Goal: Task Accomplishment & Management: Complete application form

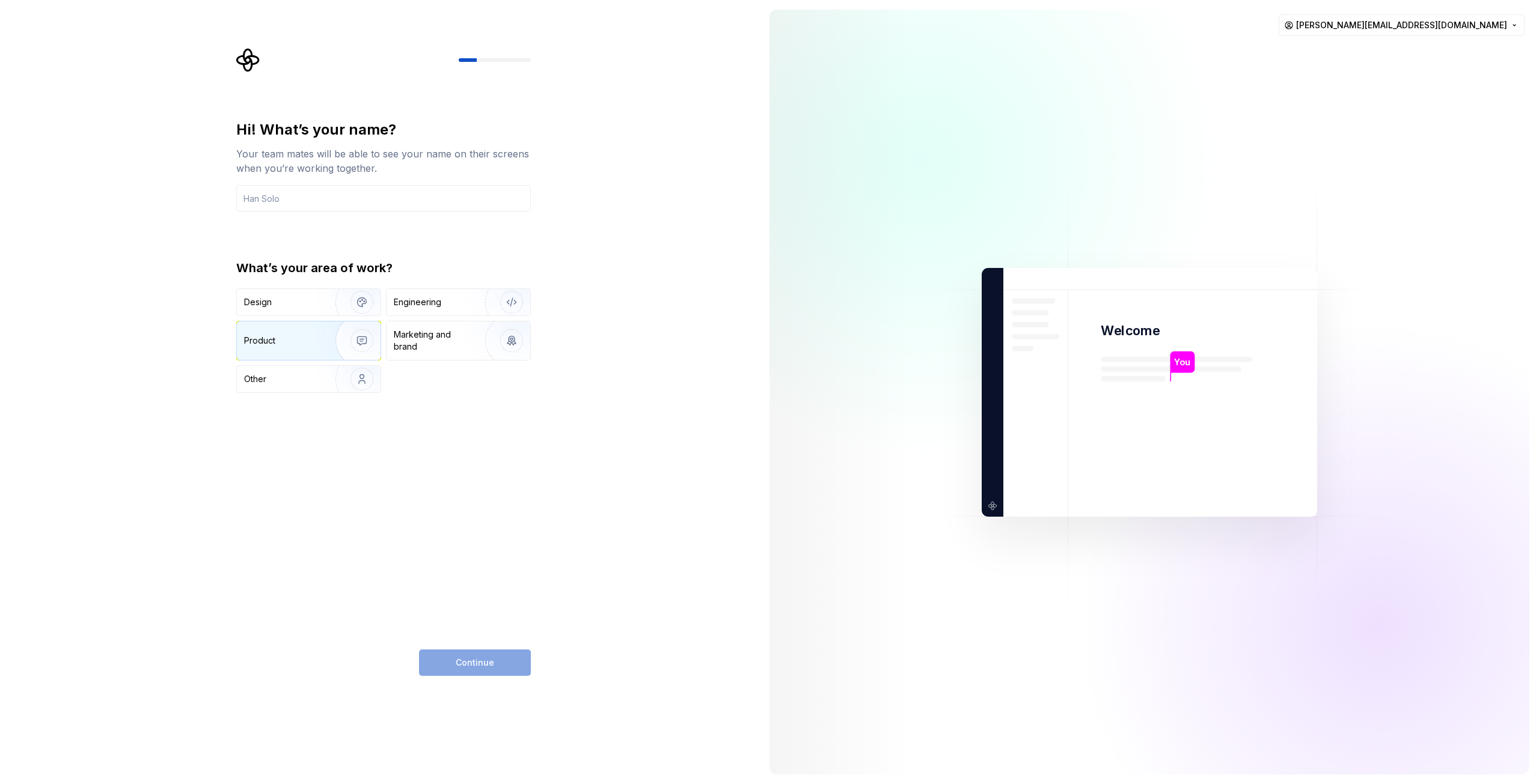
click at [327, 336] on img "button" at bounding box center [354, 340] width 77 height 80
click at [303, 193] on input "text" at bounding box center [384, 198] width 294 height 26
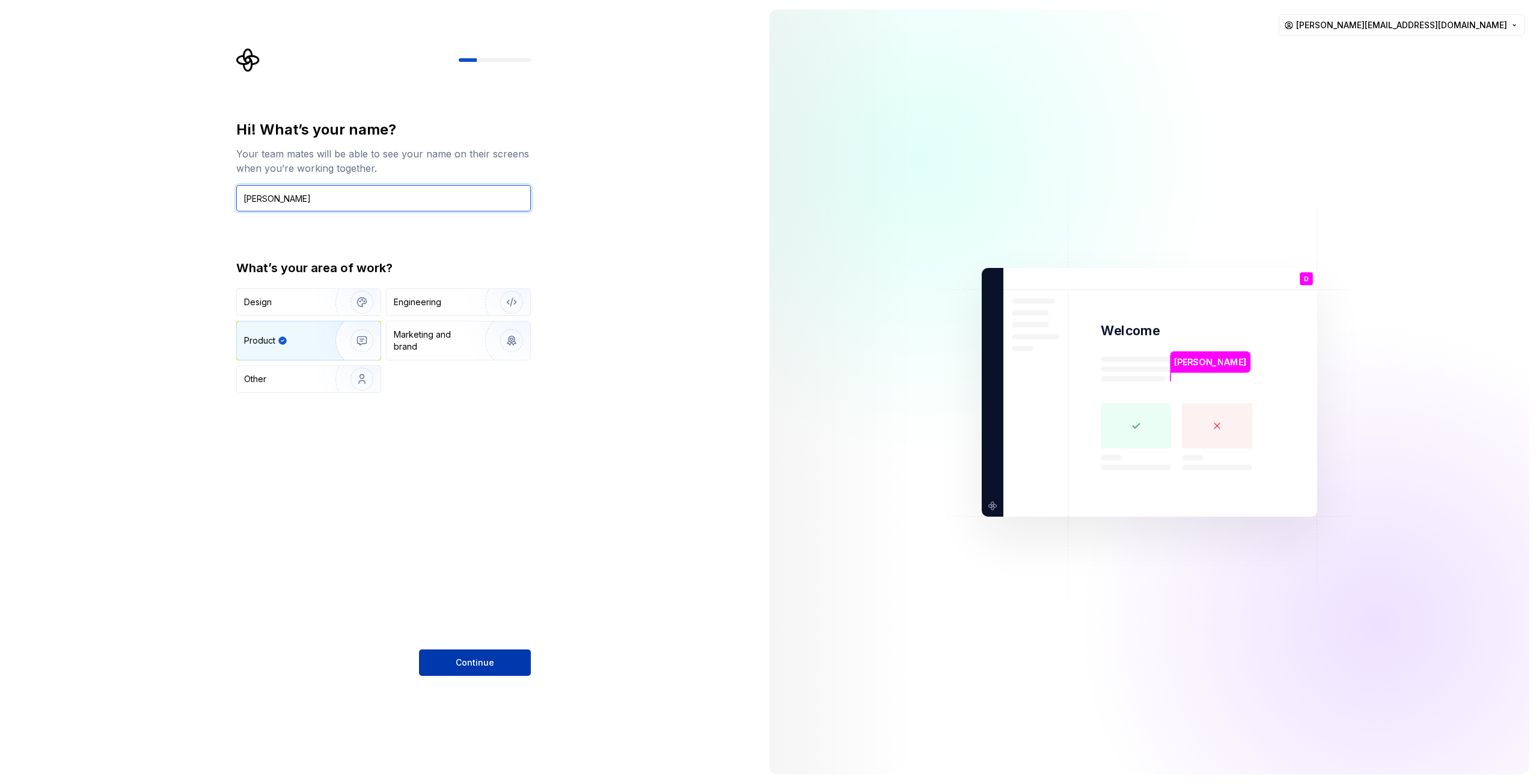
type input "[PERSON_NAME]"
click at [467, 653] on button "Continue" at bounding box center [475, 662] width 112 height 26
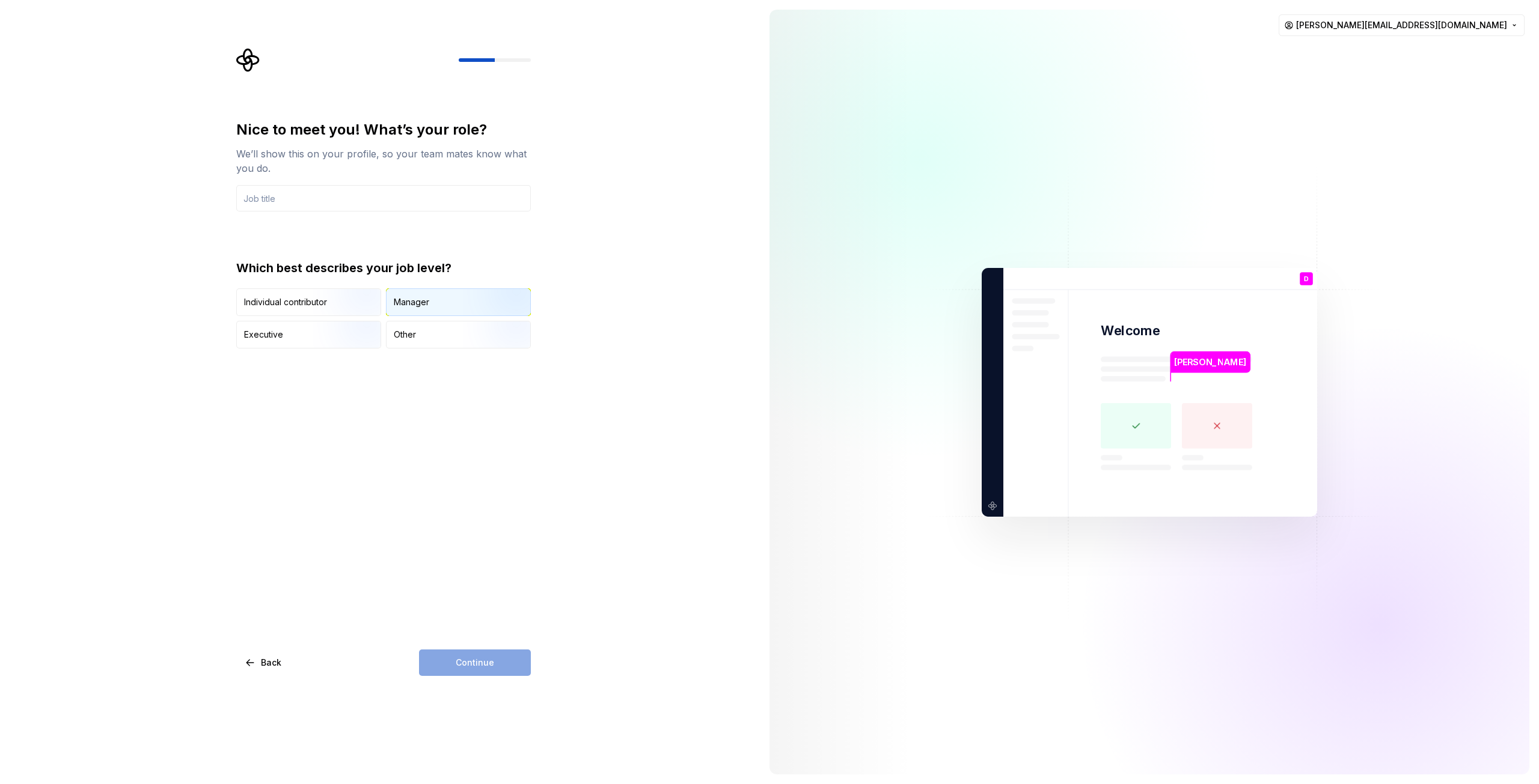
click at [422, 302] on div "Manager" at bounding box center [412, 302] width 36 height 12
click at [466, 659] on div "Continue" at bounding box center [475, 662] width 112 height 26
click at [295, 193] on input "text" at bounding box center [384, 198] width 294 height 26
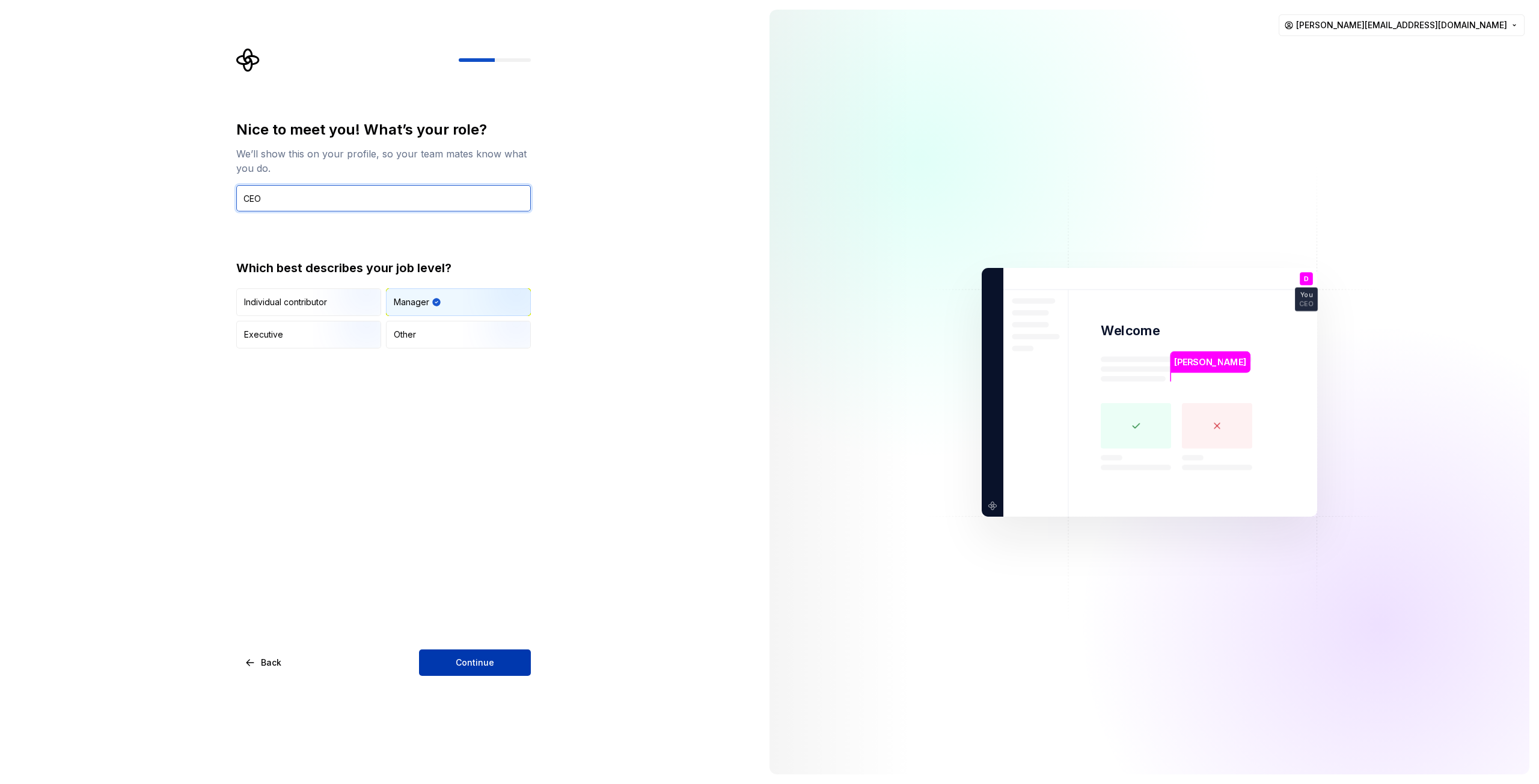
type input "CEO"
click at [486, 667] on span "Continue" at bounding box center [475, 662] width 39 height 12
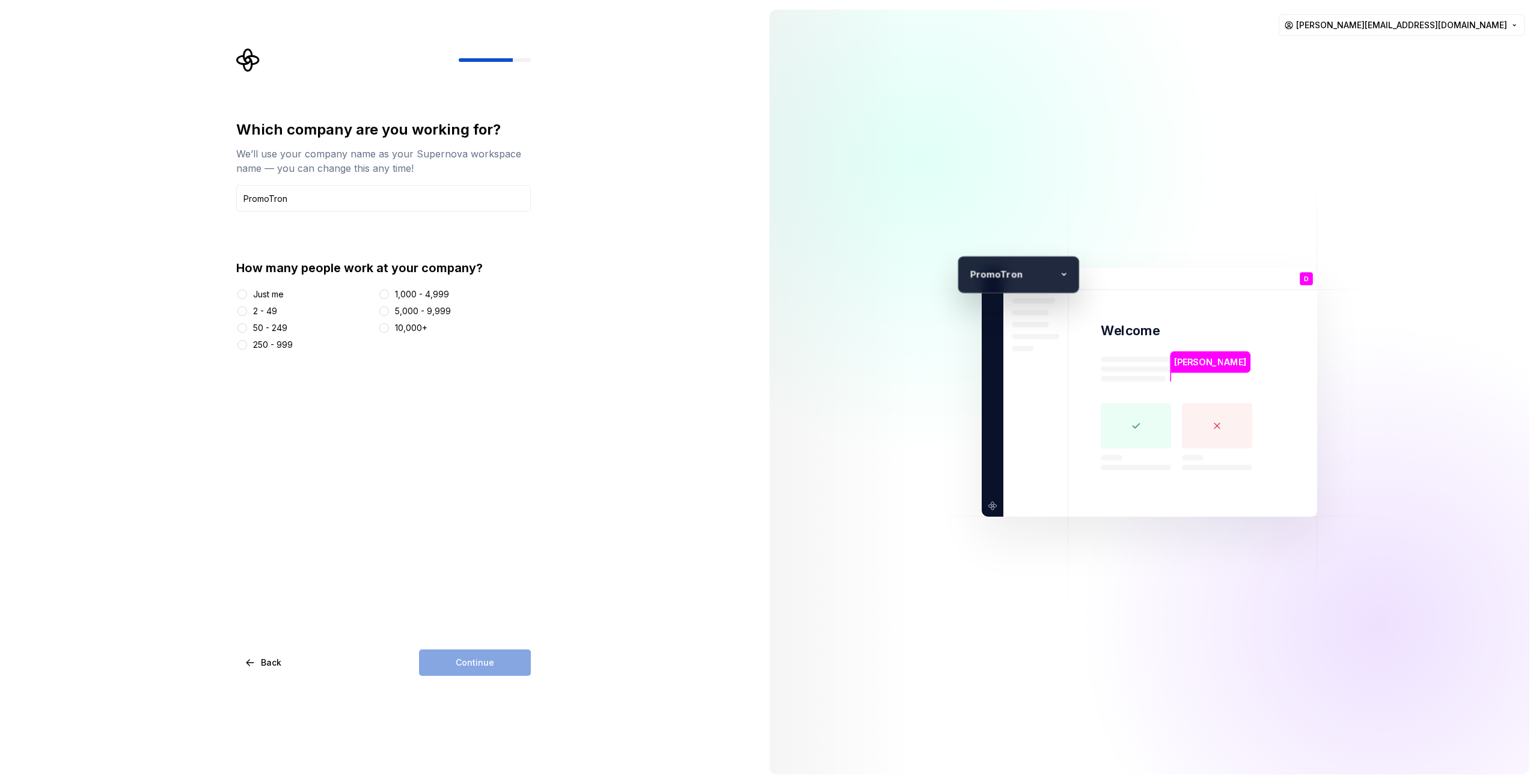
type input "PromoTron"
type button "Just me"
click at [269, 310] on div "2 - 49" at bounding box center [265, 311] width 24 height 12
click at [247, 310] on button "2 - 49" at bounding box center [242, 311] width 9 height 9
click at [456, 674] on button "Continue" at bounding box center [475, 662] width 112 height 26
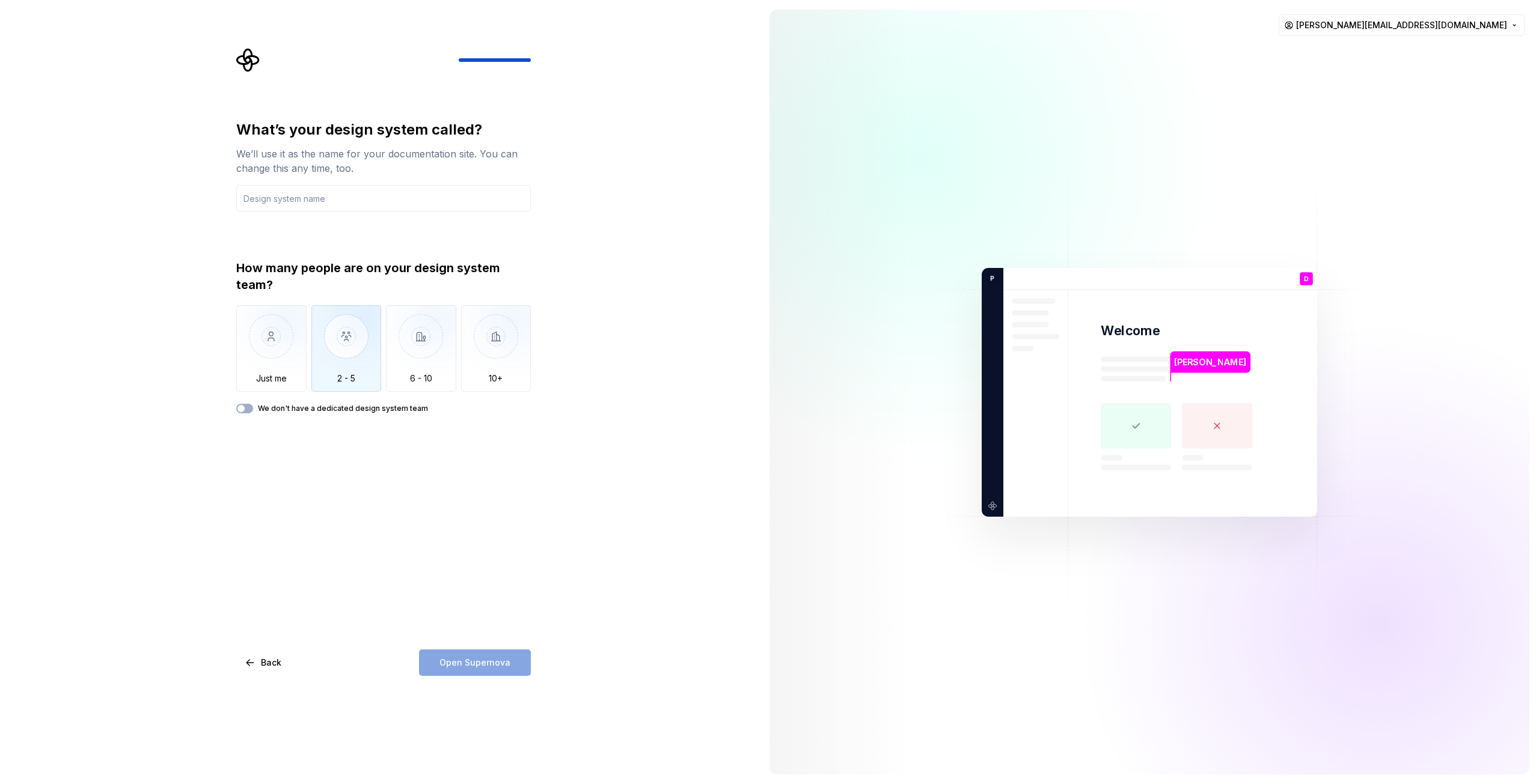
click at [330, 363] on img "button" at bounding box center [346, 345] width 70 height 80
click at [329, 408] on label "We don't have a dedicated design system team" at bounding box center [343, 408] width 170 height 9
click at [253, 408] on button "We don't have a dedicated design system team" at bounding box center [244, 408] width 17 height 9
click at [335, 196] on input "text" at bounding box center [384, 198] width 294 height 26
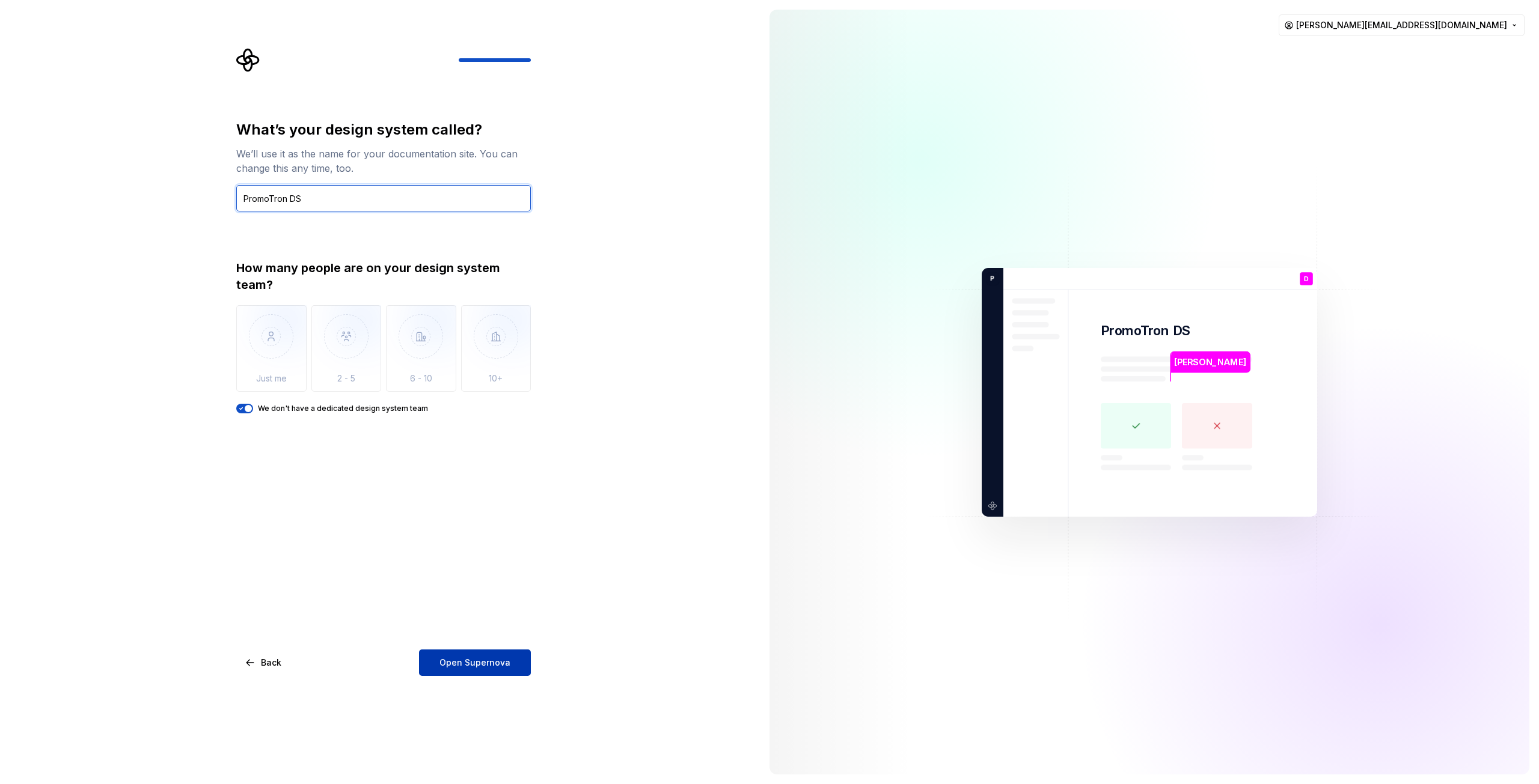
type input "PromoTron DS"
click at [462, 673] on button "Open Supernova" at bounding box center [475, 662] width 112 height 26
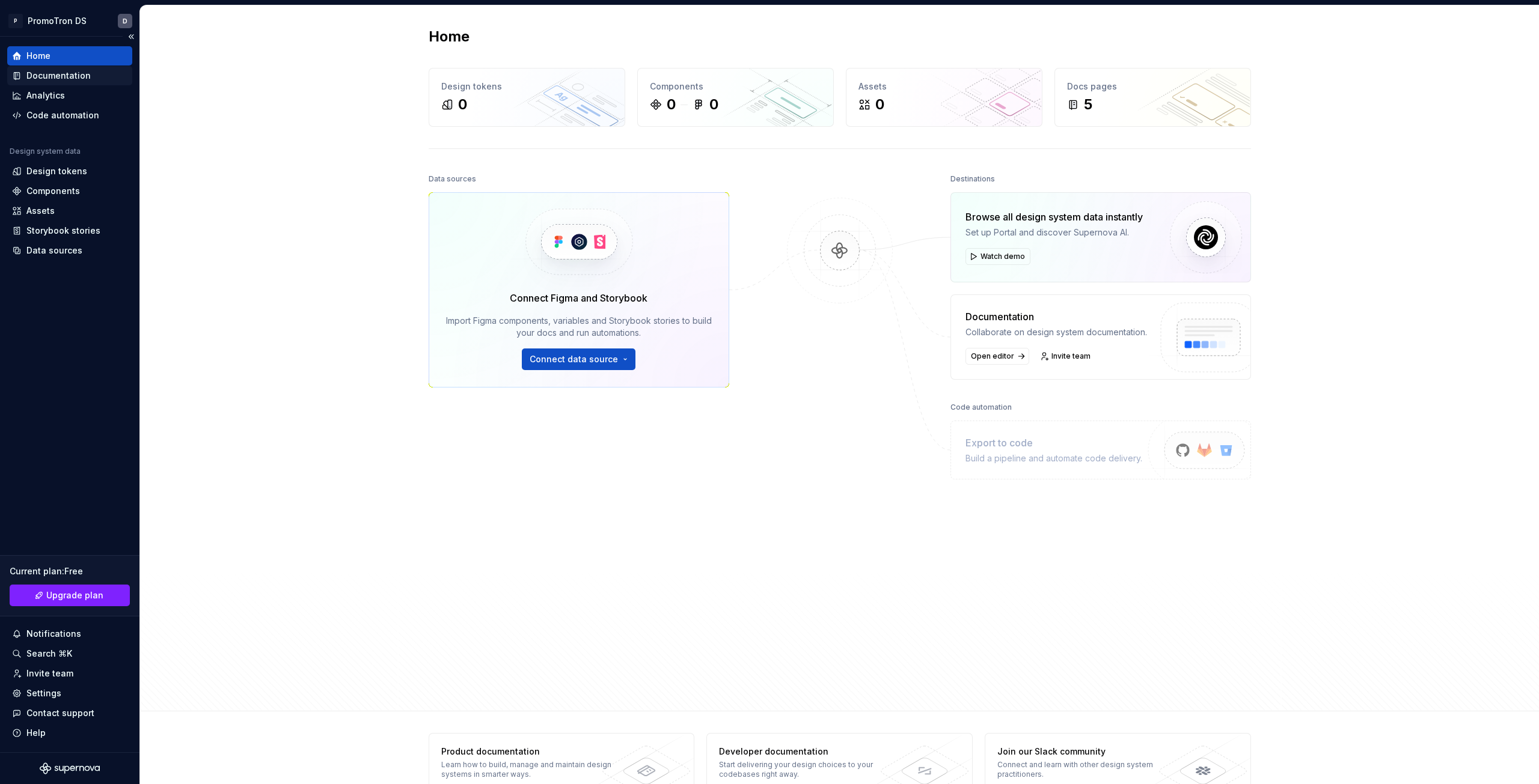
click at [65, 69] on div "Documentation" at bounding box center [70, 75] width 125 height 19
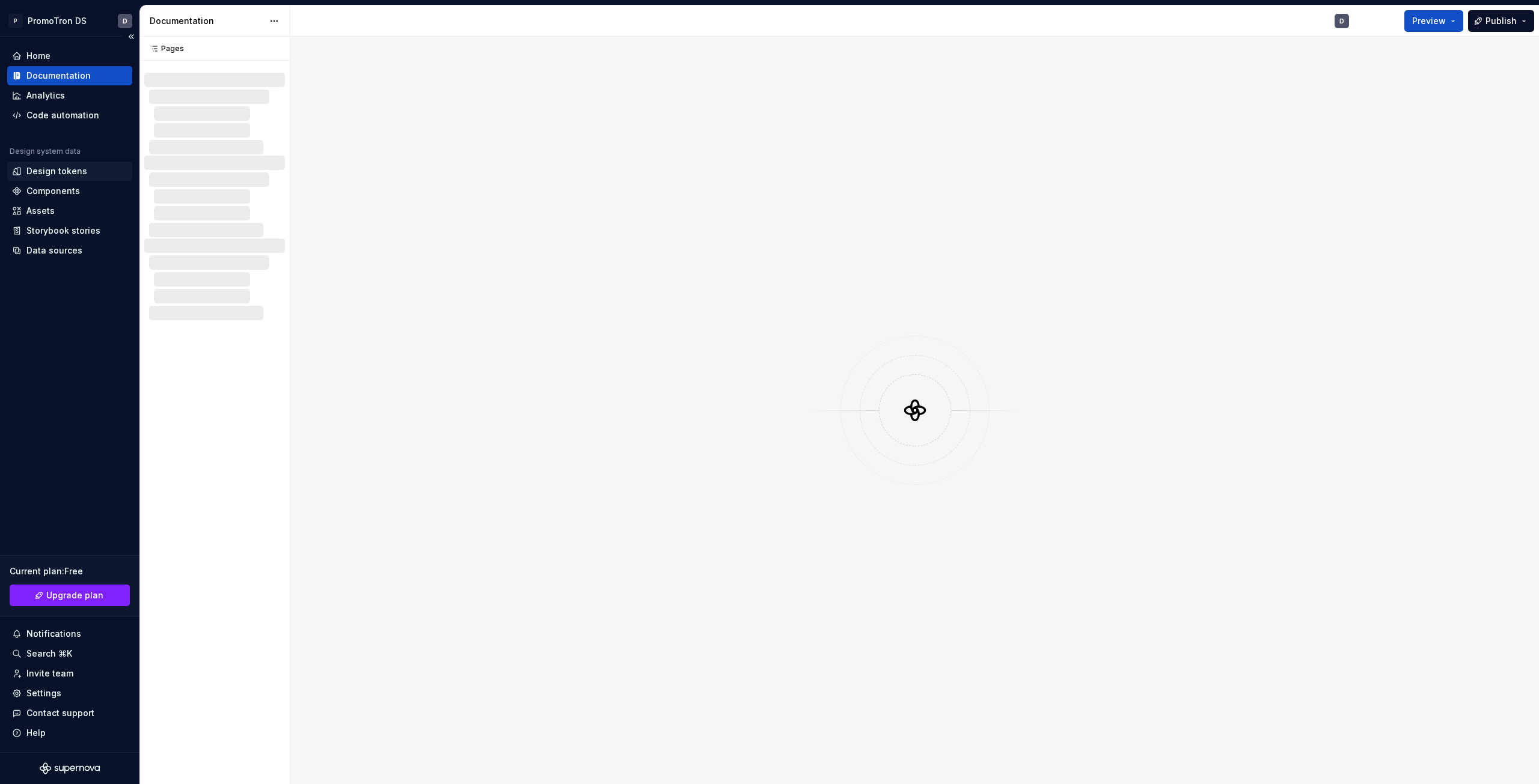
click at [60, 171] on div "Design tokens" at bounding box center [56, 171] width 60 height 12
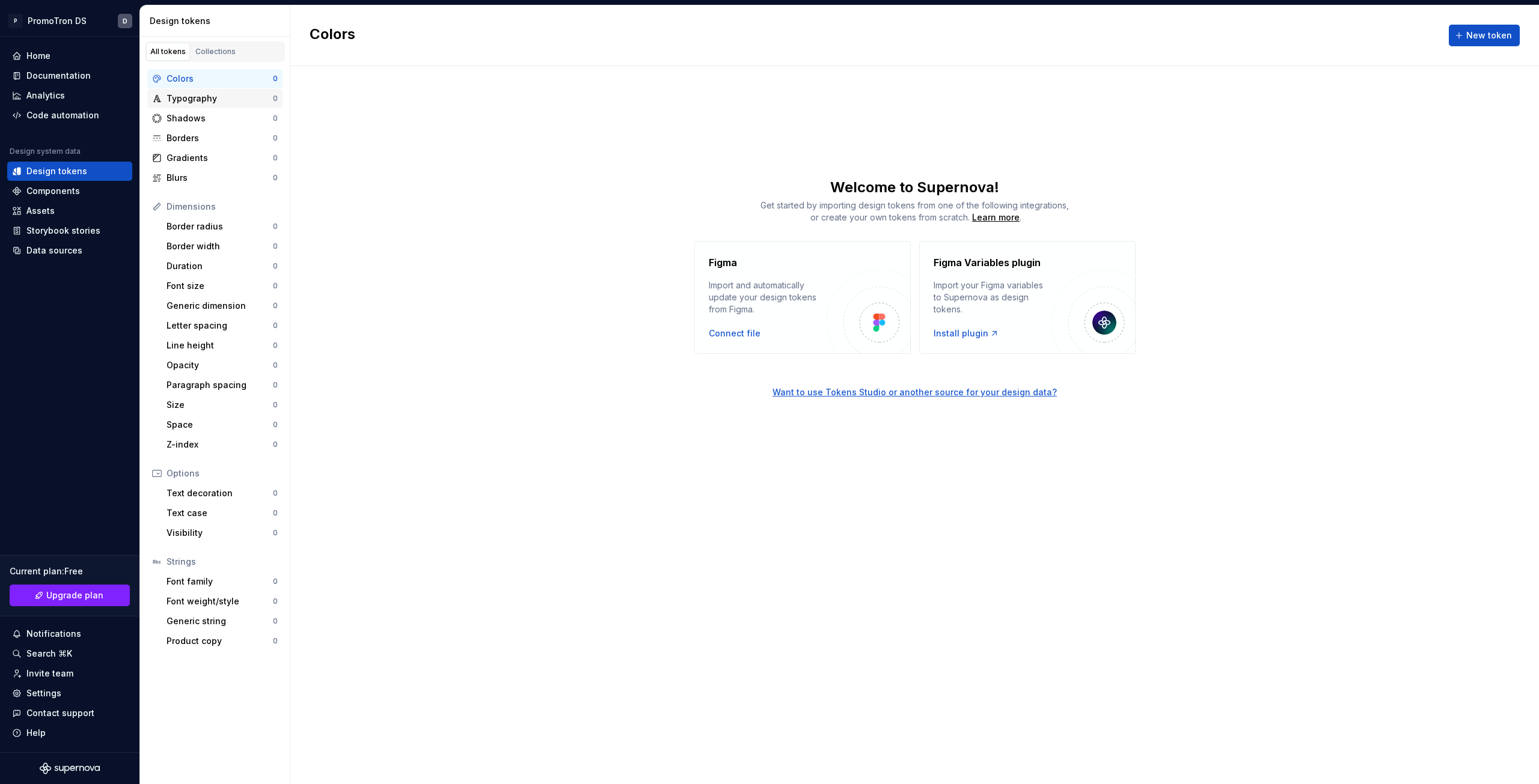
click at [183, 96] on div "Typography" at bounding box center [220, 98] width 107 height 12
click at [180, 77] on div "Colors" at bounding box center [220, 79] width 107 height 12
click at [1482, 25] on button "New token" at bounding box center [1485, 36] width 71 height 22
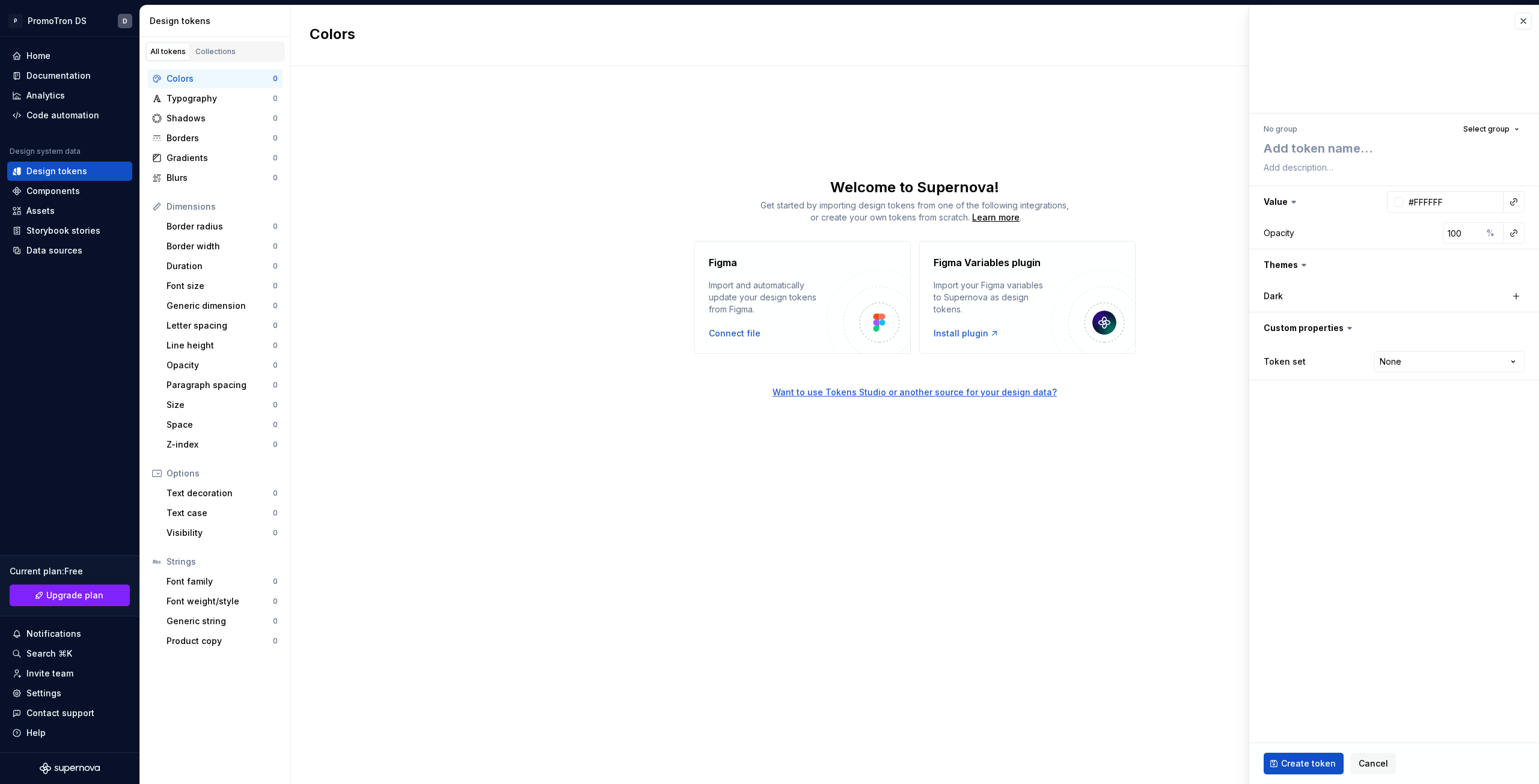
type textarea "*"
click at [1373, 763] on span "Cancel" at bounding box center [1373, 763] width 29 height 12
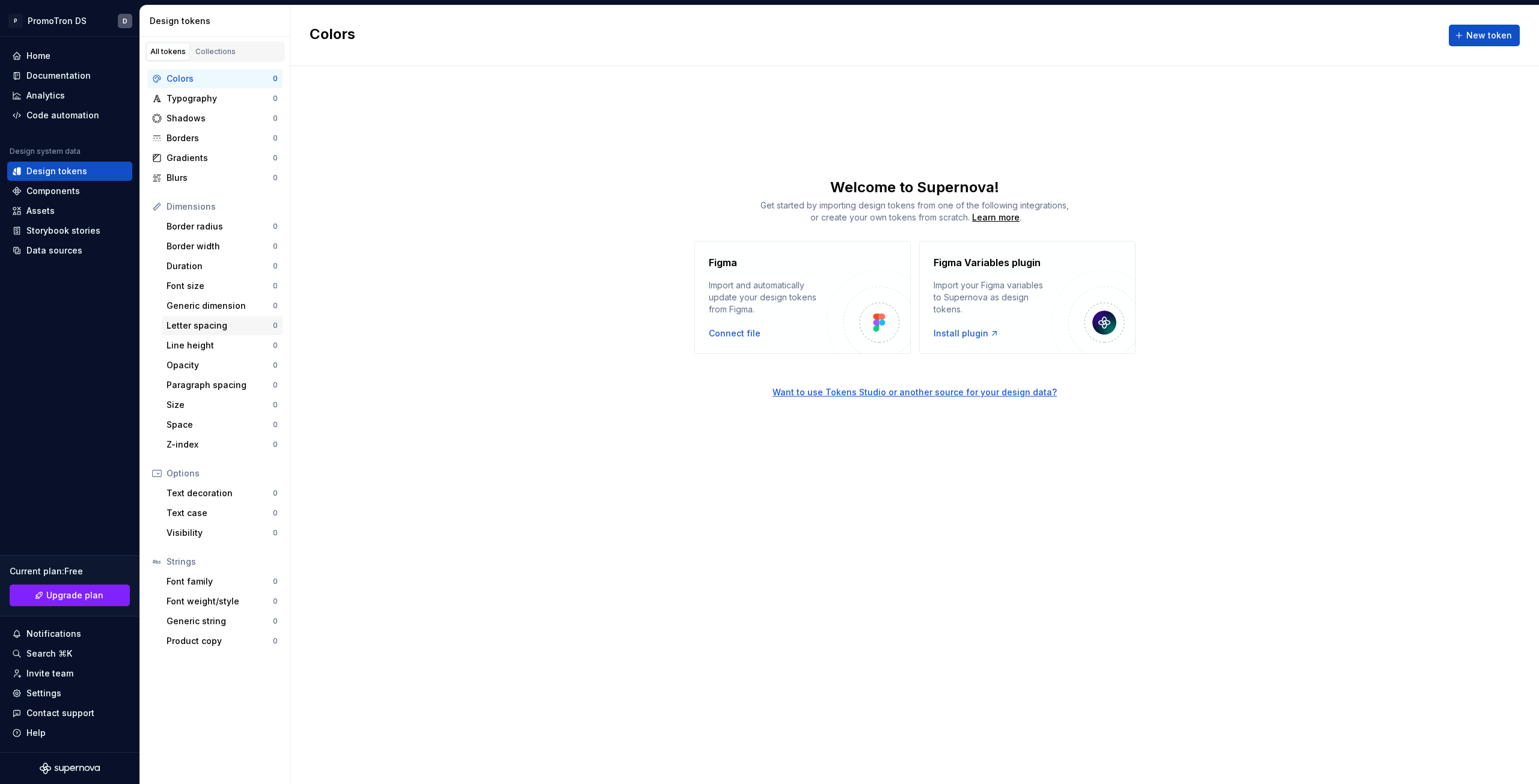
click at [199, 328] on div "Letter spacing" at bounding box center [220, 325] width 107 height 12
click at [183, 361] on div "Opacity" at bounding box center [220, 365] width 107 height 12
click at [42, 185] on div "Components" at bounding box center [53, 191] width 54 height 12
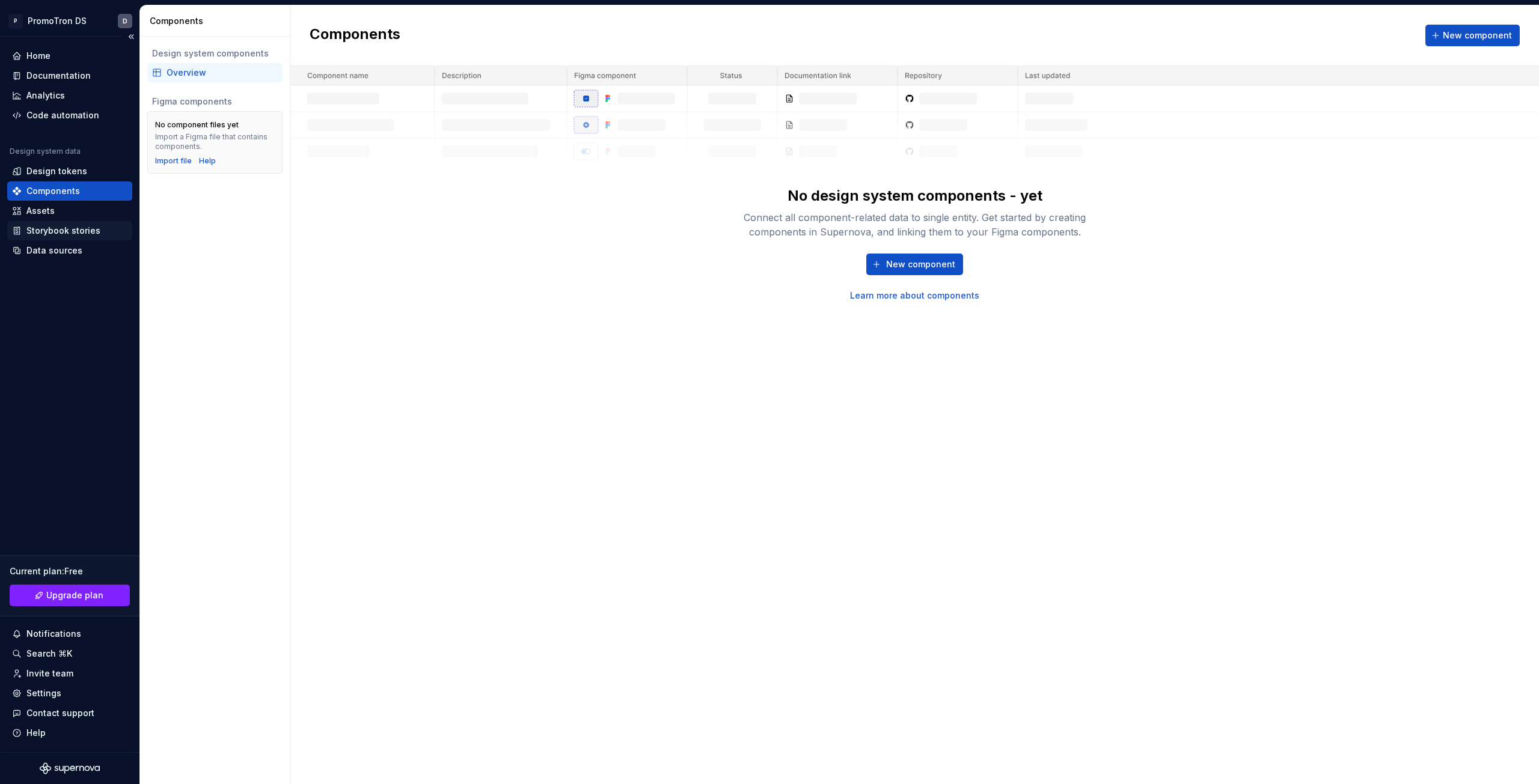
click at [55, 225] on div "Storybook stories" at bounding box center [63, 231] width 74 height 12
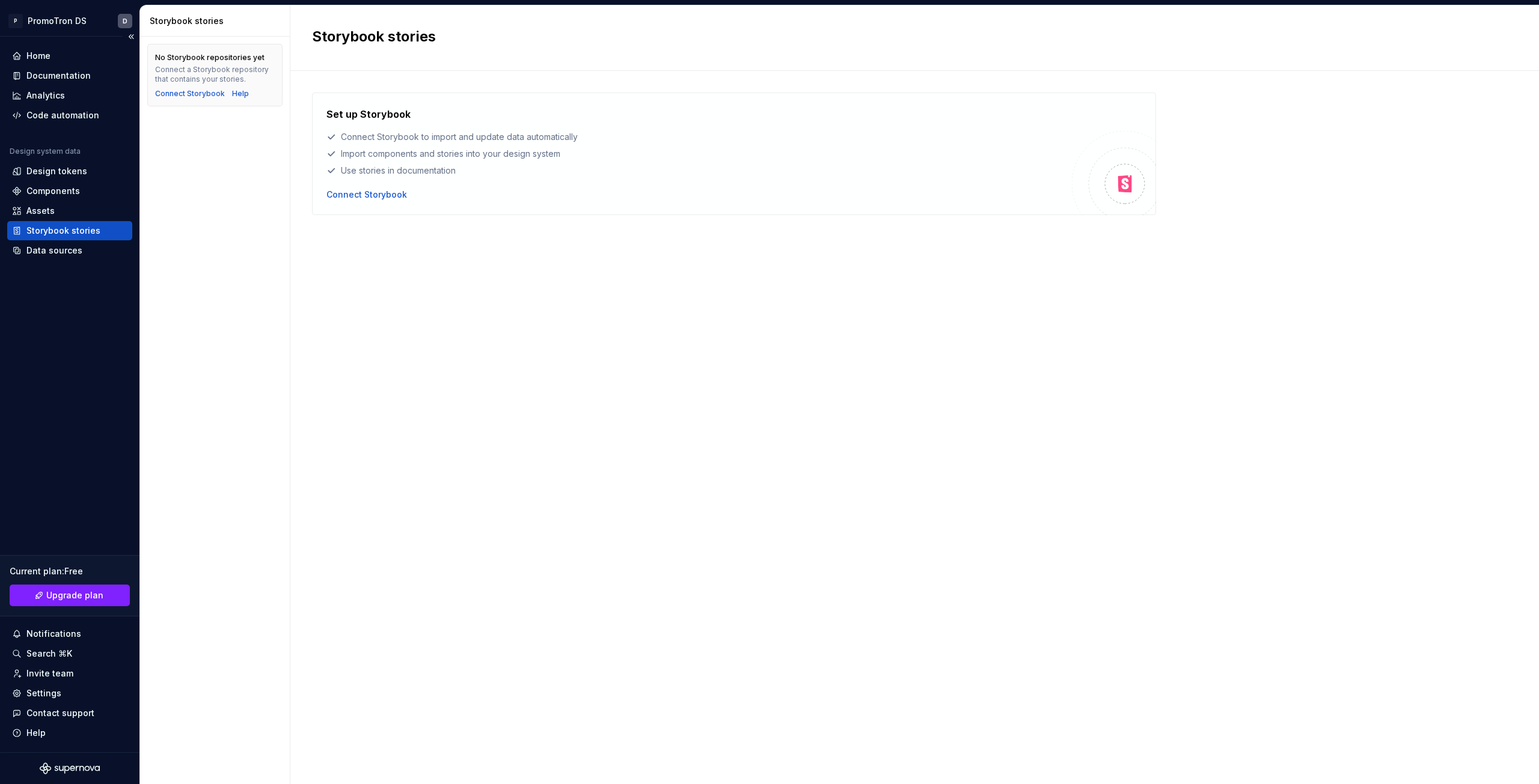
click at [51, 262] on div "Home Documentation Analytics Code automation Design system data Design tokens C…" at bounding box center [70, 394] width 140 height 715
click at [49, 256] on div "Data sources" at bounding box center [54, 250] width 56 height 12
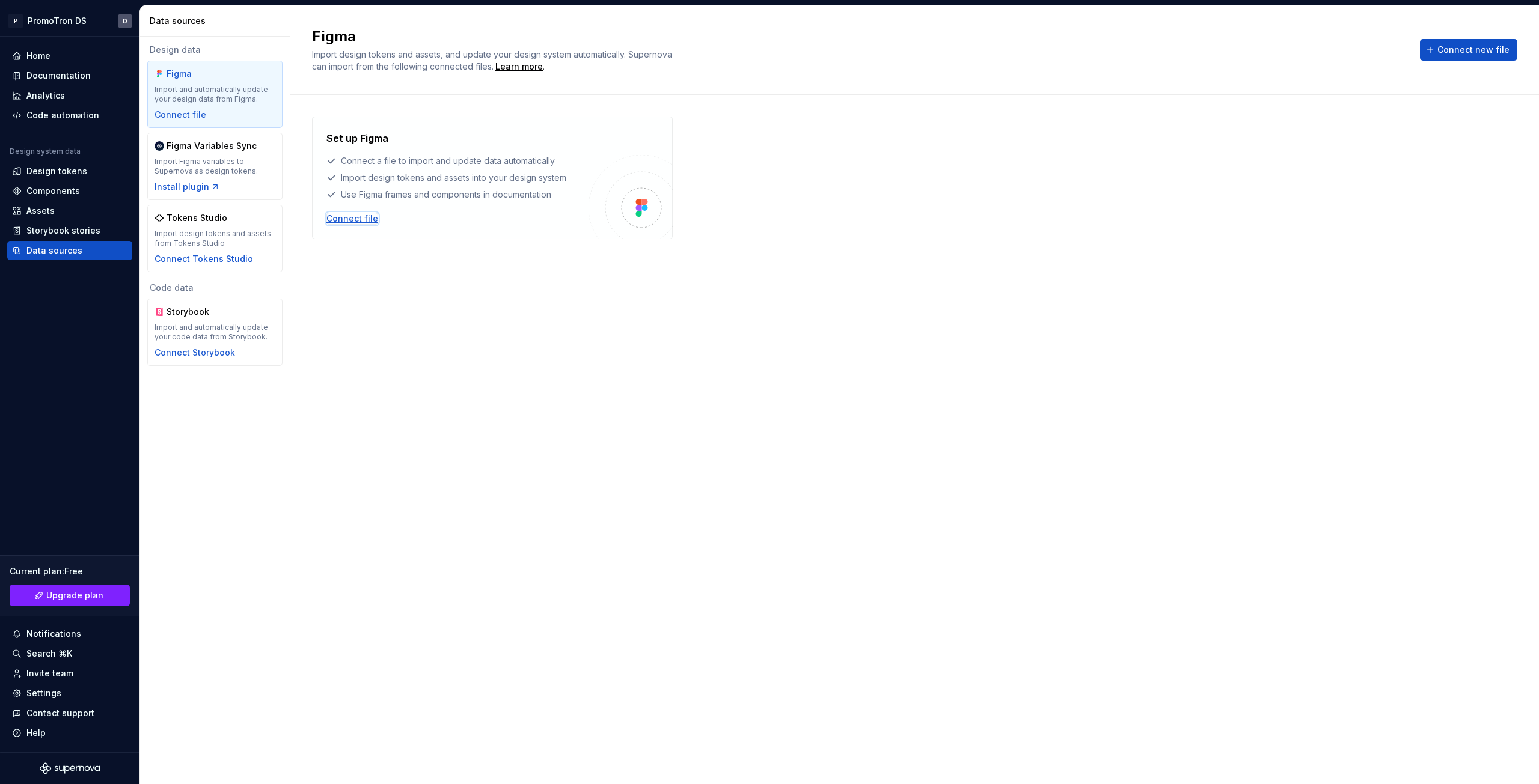
click at [359, 214] on div "Connect file" at bounding box center [352, 218] width 52 height 12
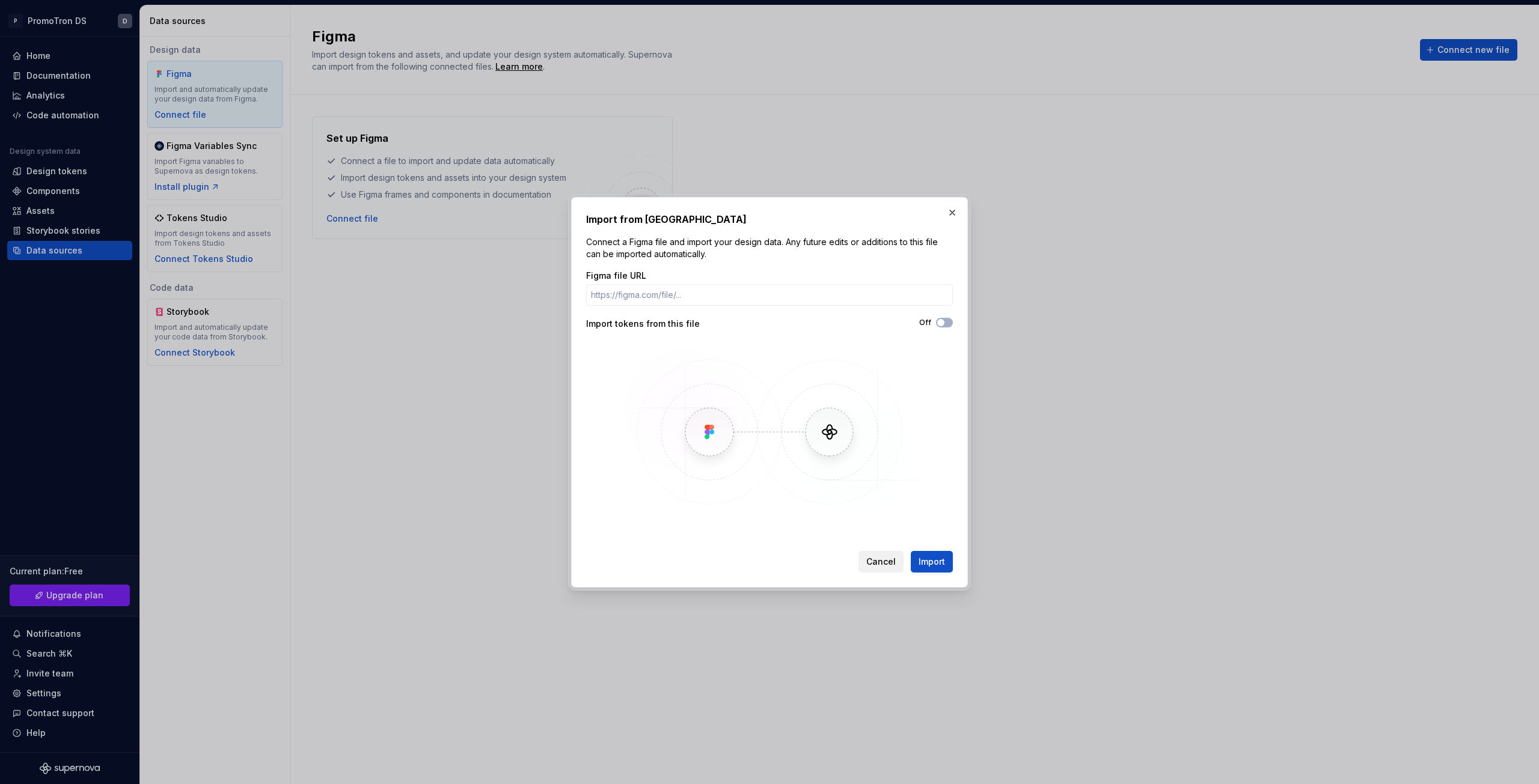
click at [866, 560] on button "Cancel" at bounding box center [881, 562] width 45 height 22
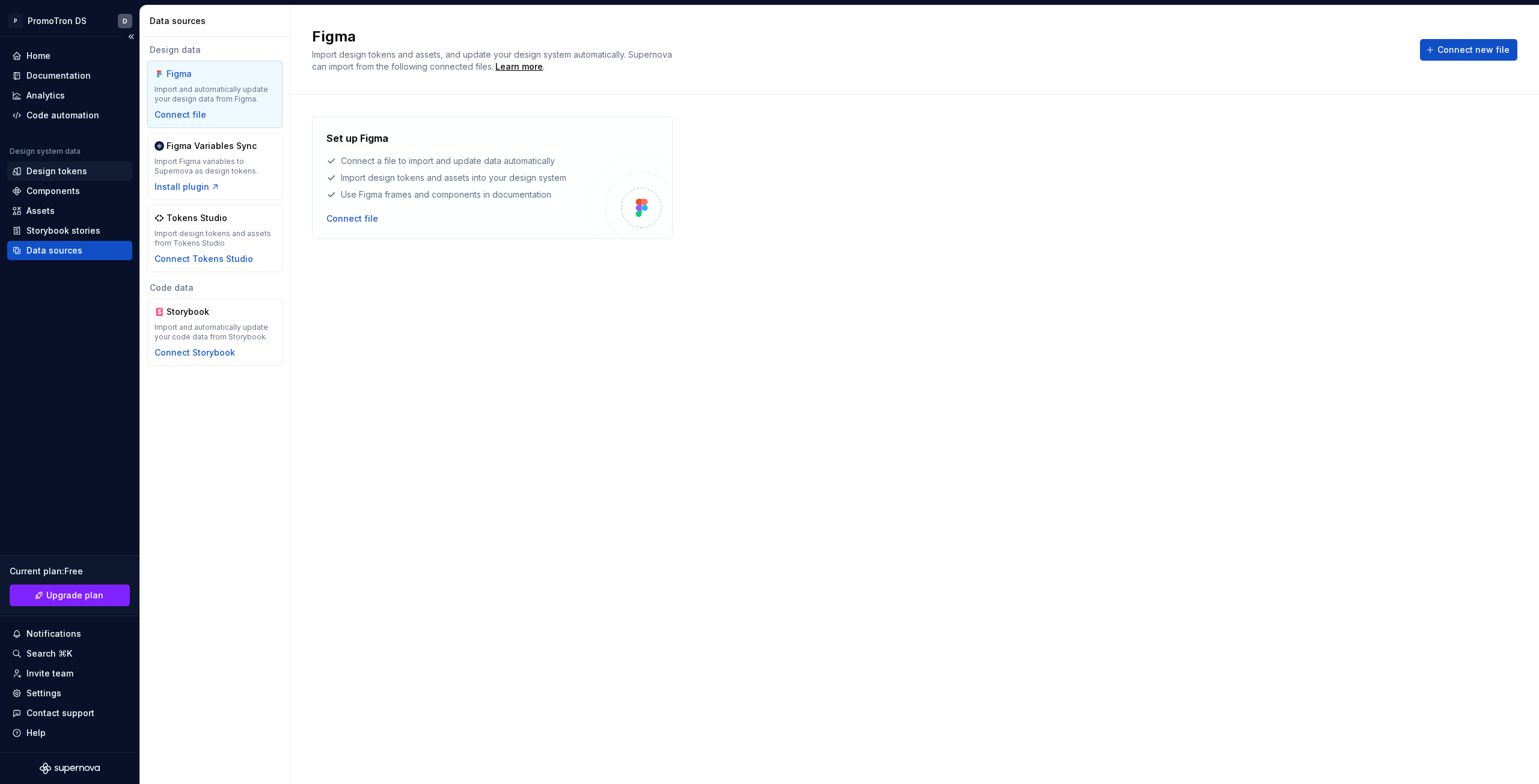
click at [83, 168] on div "Design tokens" at bounding box center [56, 171] width 60 height 12
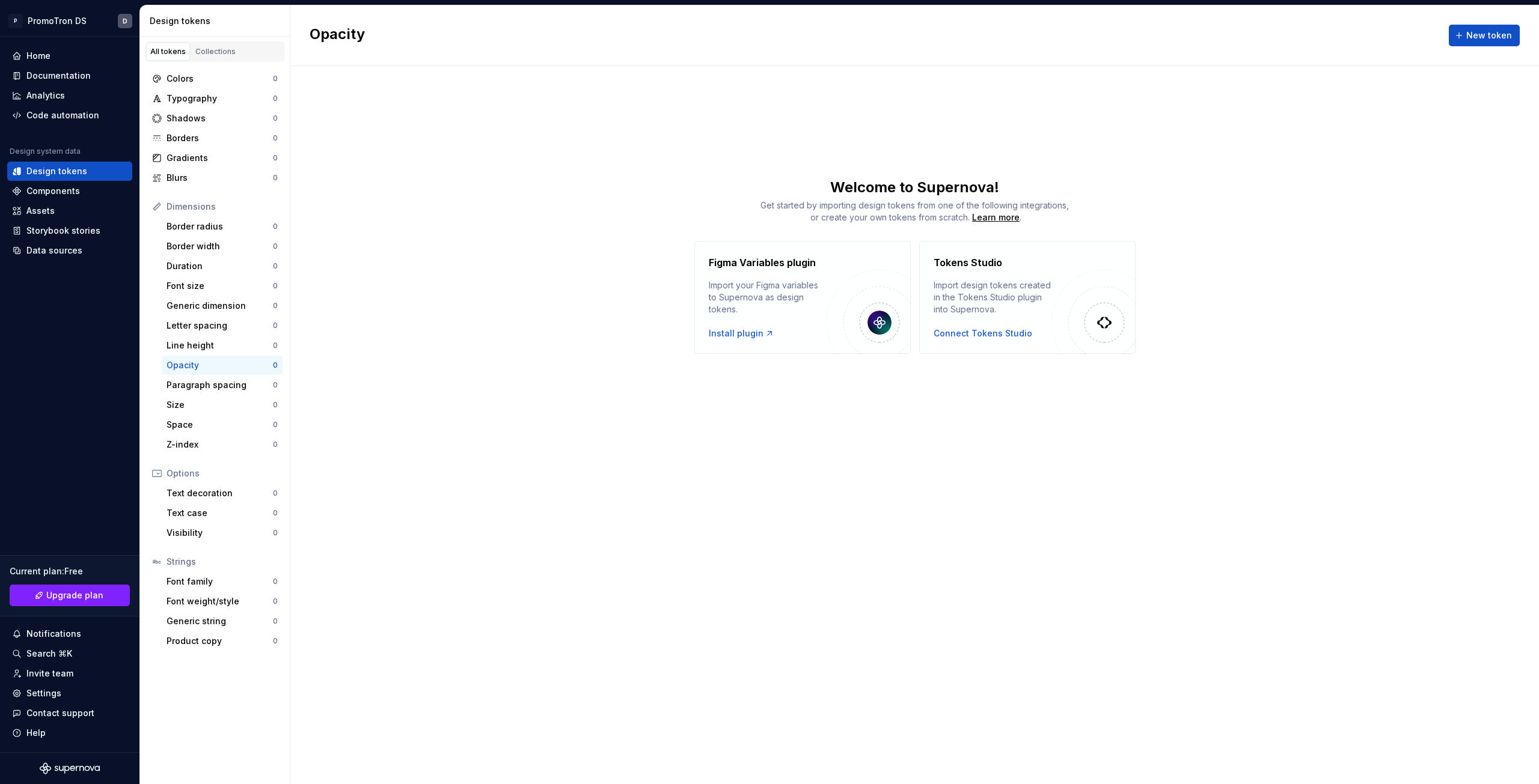
click at [770, 283] on div "Import your Figma variables to Supernova as design tokens." at bounding box center [768, 297] width 118 height 36
click at [949, 282] on div "Import design tokens created in the Tokens Studio plugin into Supernova." at bounding box center [992, 297] width 118 height 36
click at [205, 75] on div "Colors" at bounding box center [220, 79] width 107 height 12
click at [64, 189] on div "Components" at bounding box center [53, 191] width 54 height 12
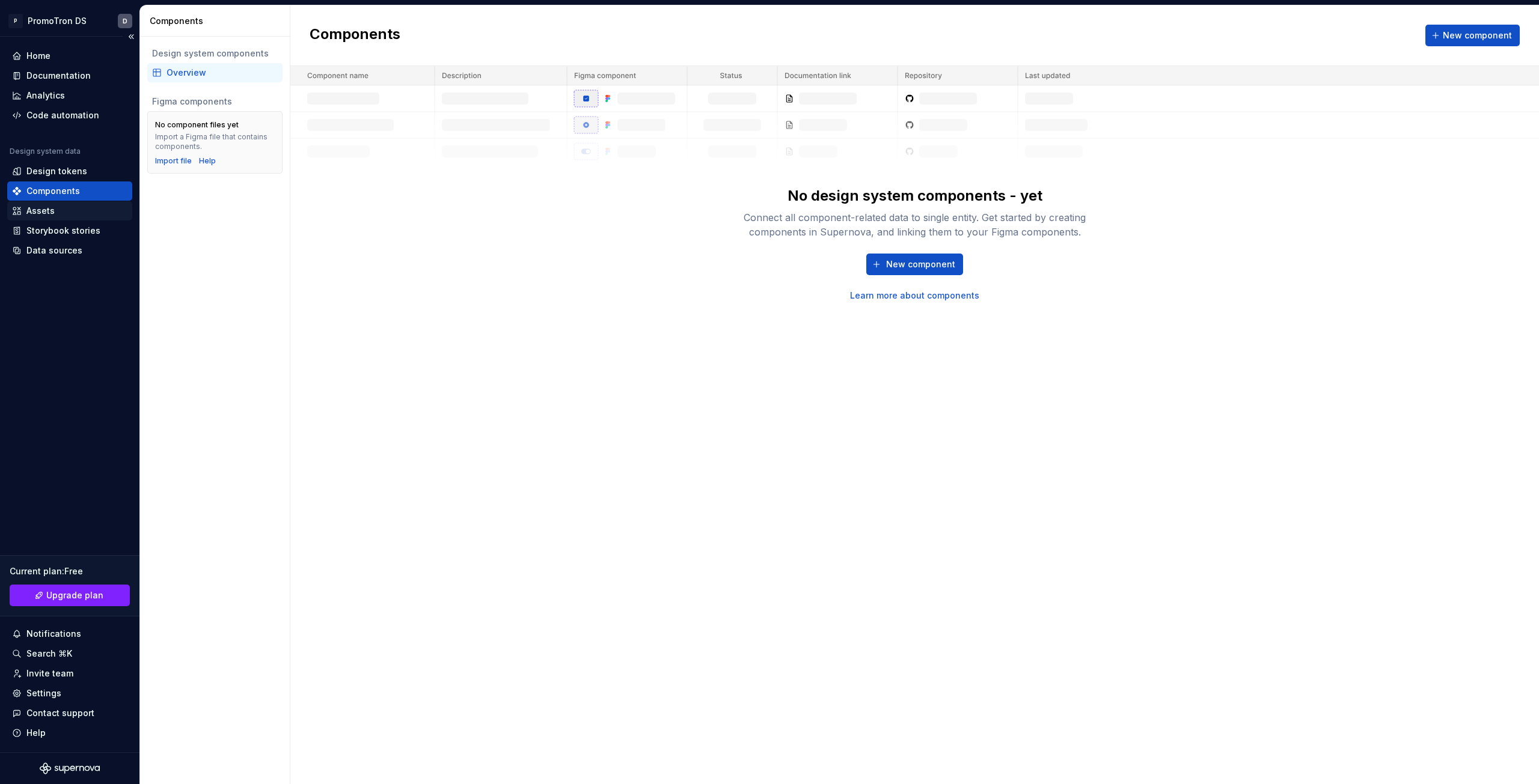
click at [80, 212] on div "Assets" at bounding box center [69, 211] width 115 height 12
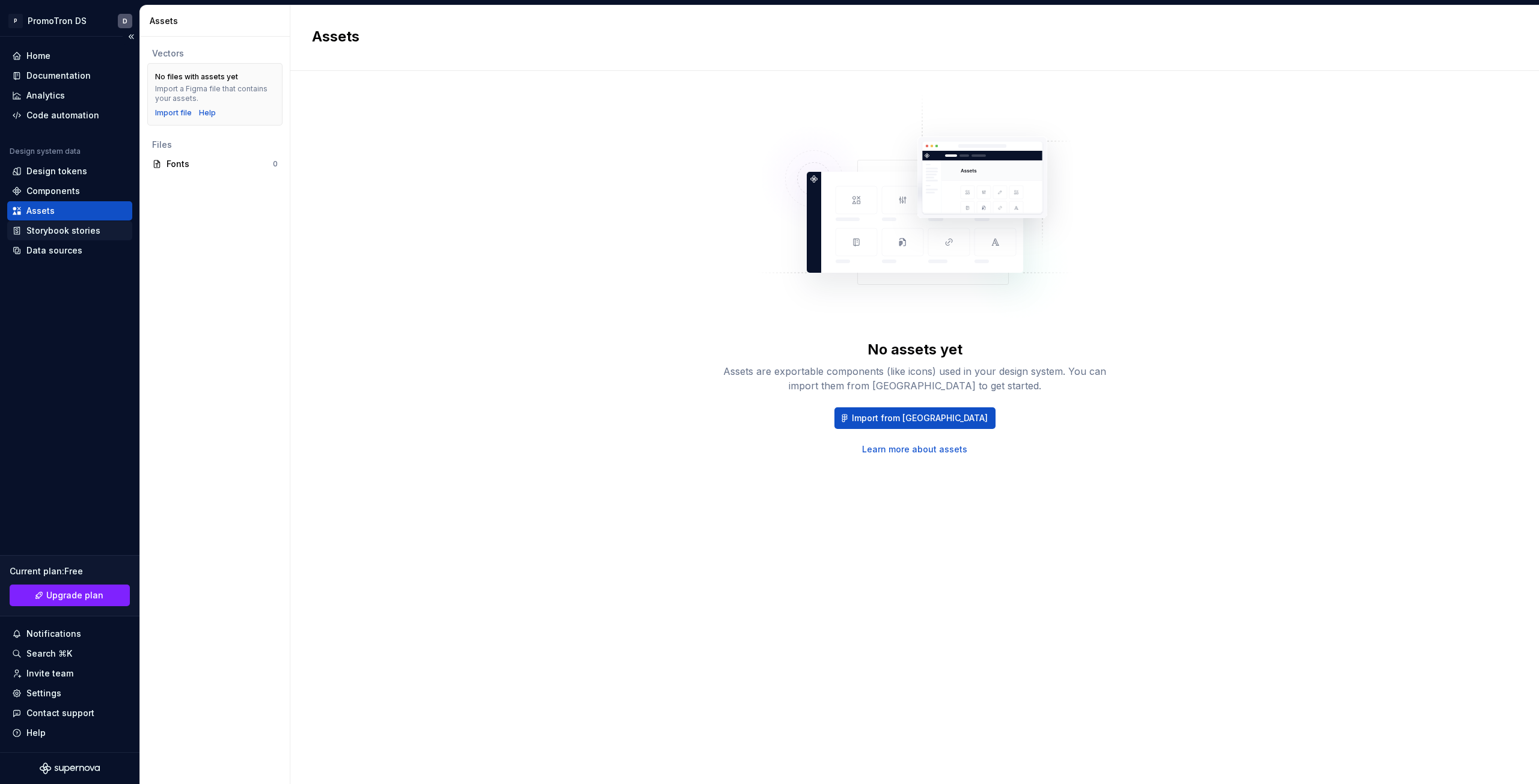
click at [74, 239] on div "Storybook stories" at bounding box center [70, 231] width 125 height 19
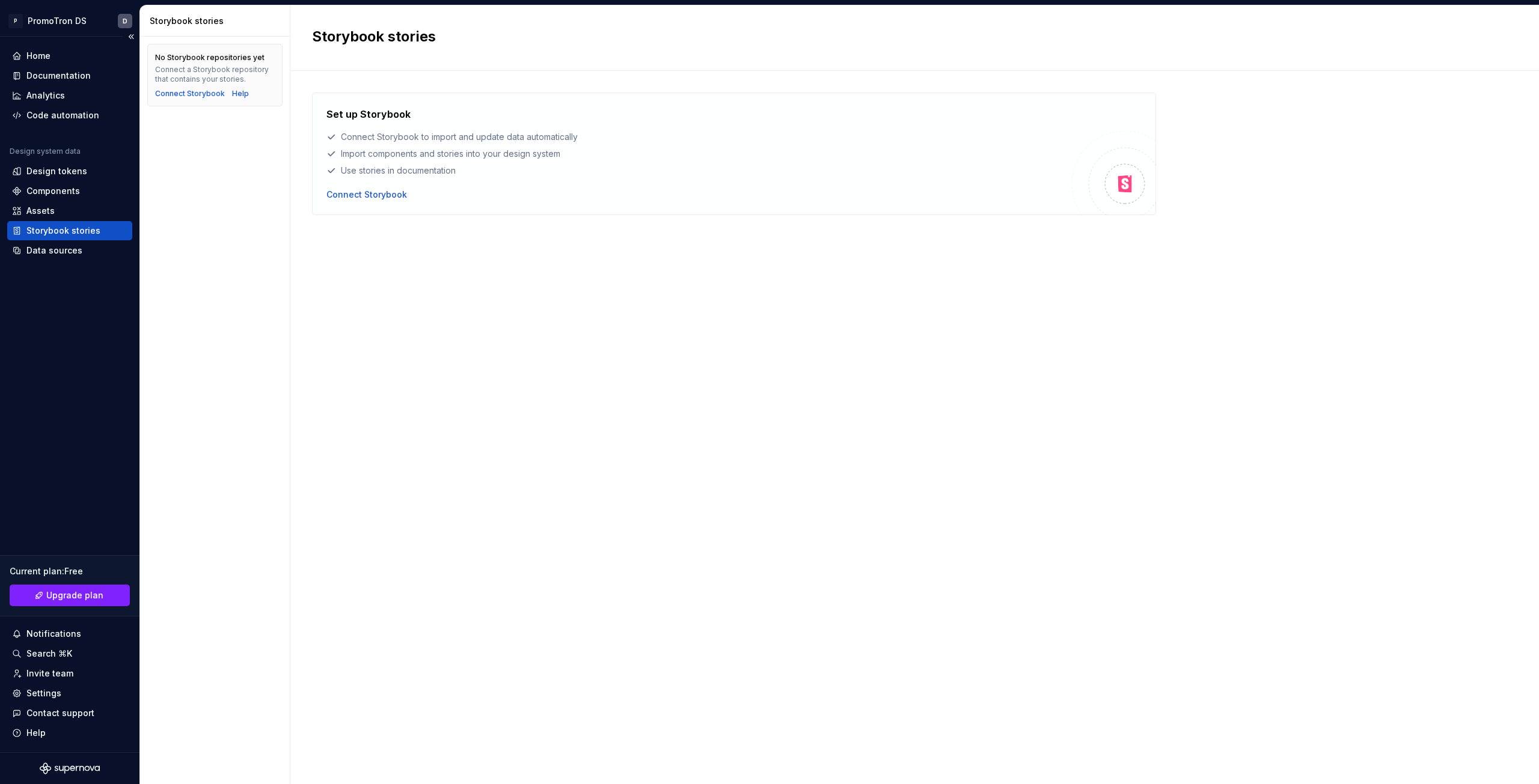
click at [65, 160] on div "Design system data" at bounding box center [70, 153] width 125 height 14
click at [62, 176] on div "Design tokens" at bounding box center [56, 171] width 60 height 12
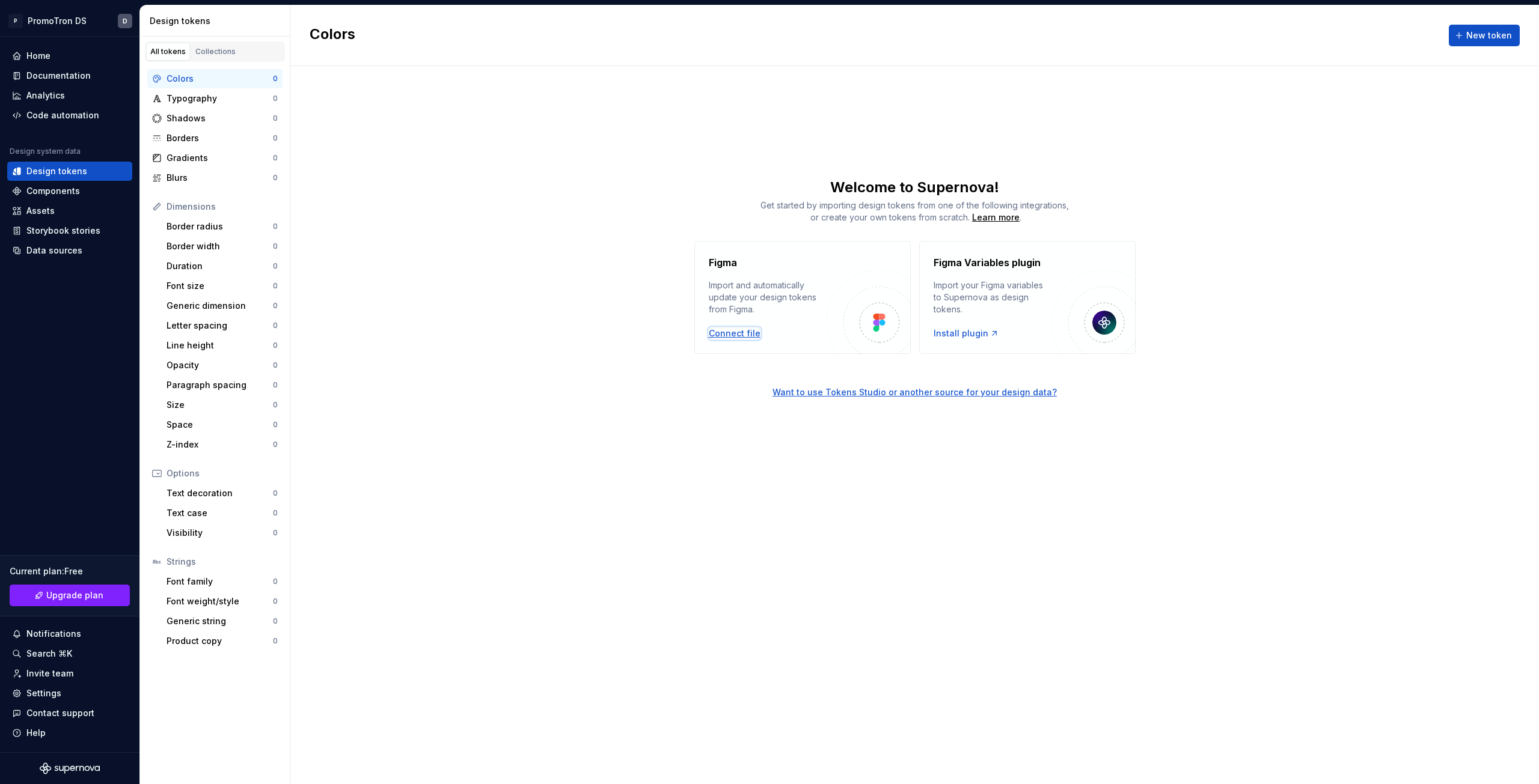
click at [733, 334] on div "Connect file" at bounding box center [735, 333] width 52 height 12
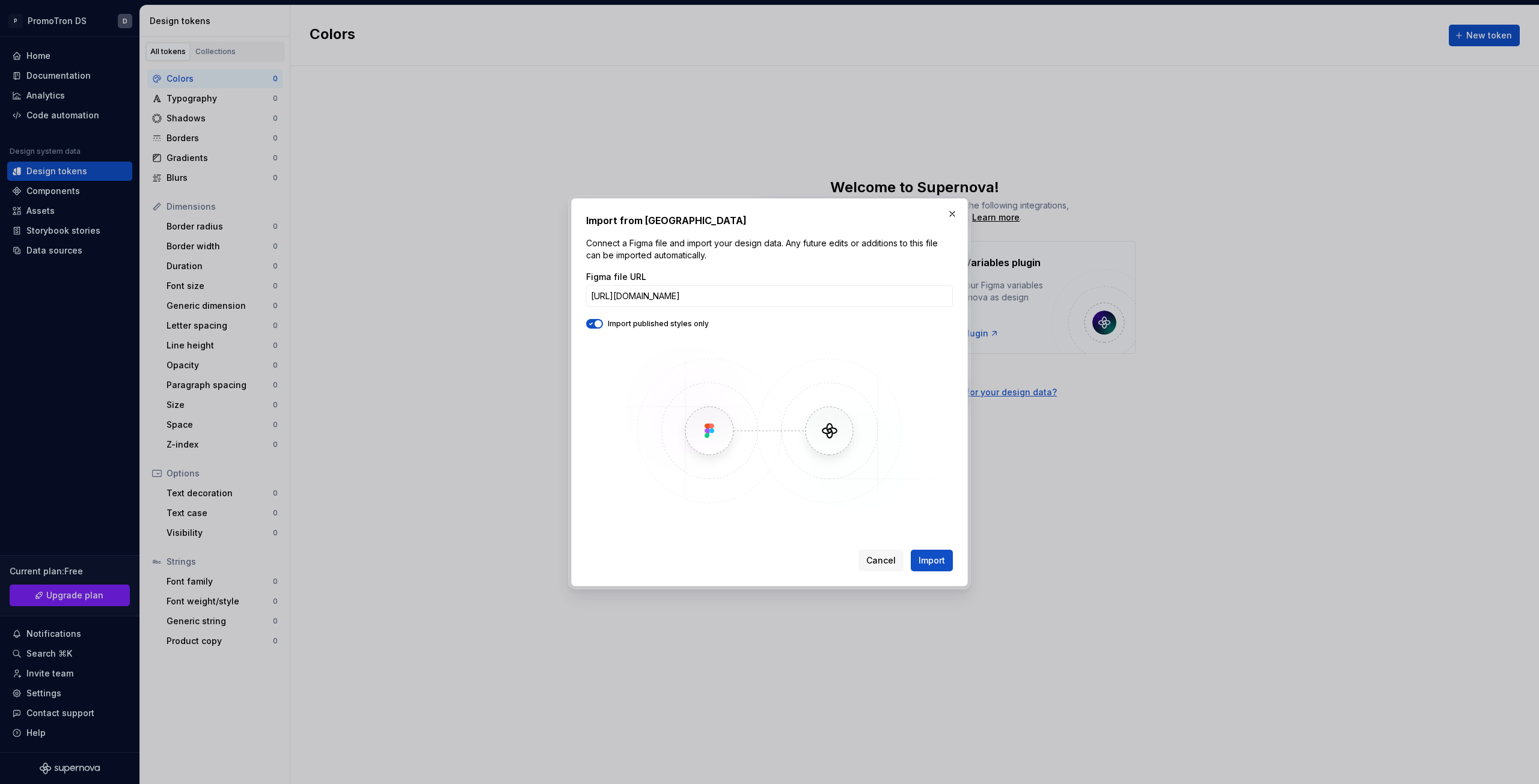
scroll to position [0, 101]
type input "[URL][DOMAIN_NAME]"
click at [678, 327] on div "Import published styles only" at bounding box center [770, 323] width 367 height 9
click at [589, 319] on button "button" at bounding box center [594, 323] width 17 height 9
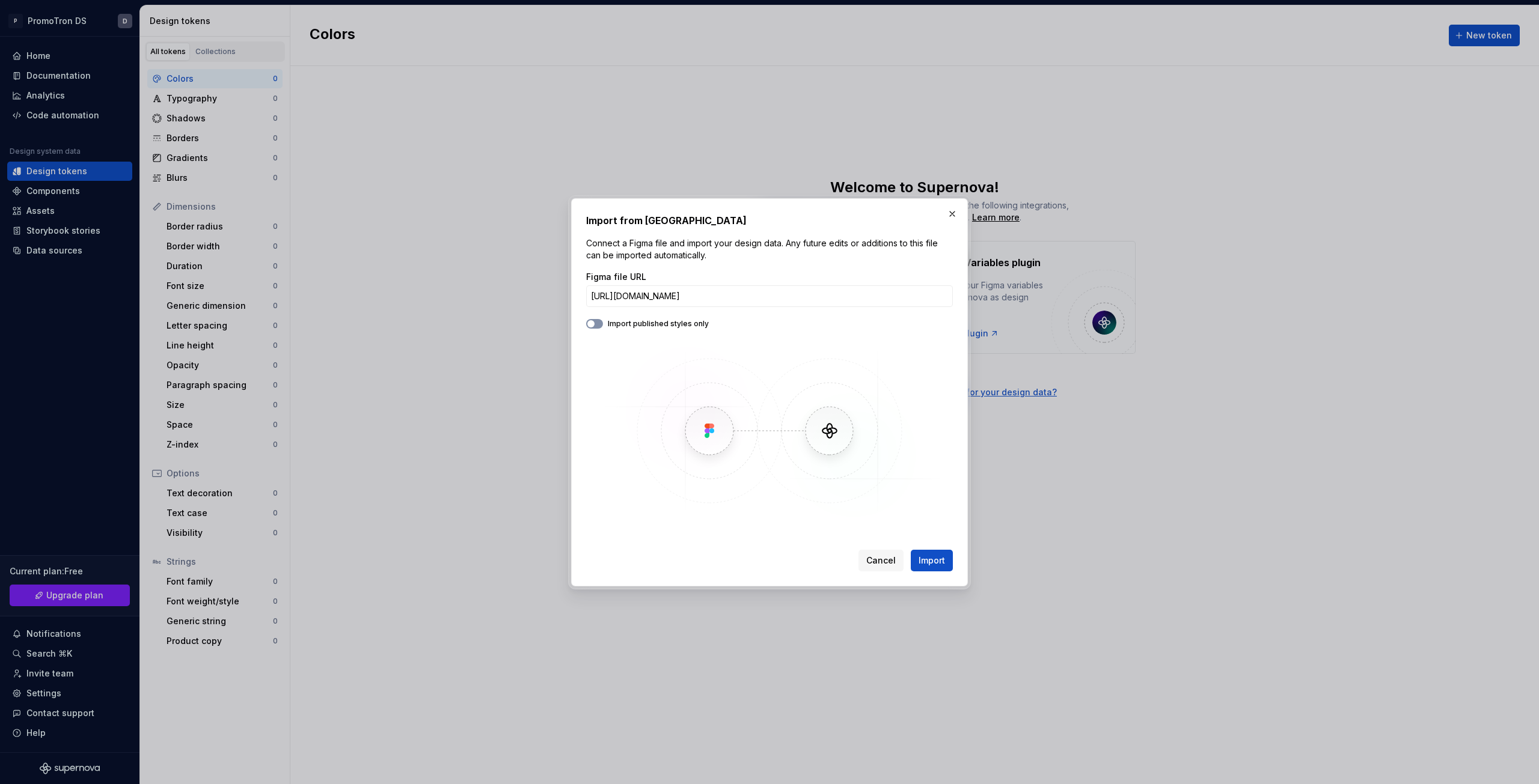
click at [597, 324] on button "button" at bounding box center [594, 323] width 17 height 9
click at [930, 566] on span "Import" at bounding box center [932, 560] width 26 height 12
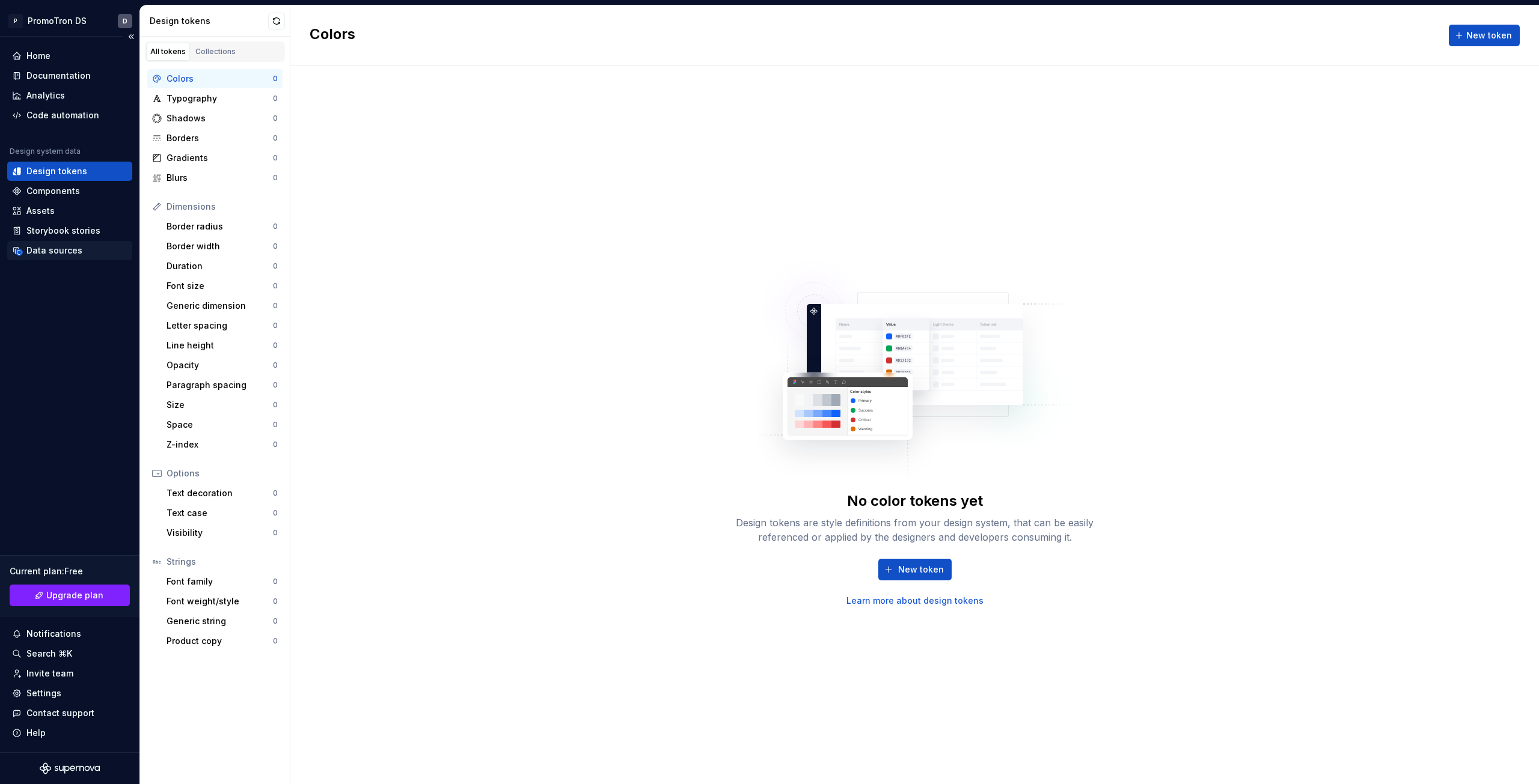
click at [44, 252] on div "Data sources" at bounding box center [54, 250] width 56 height 12
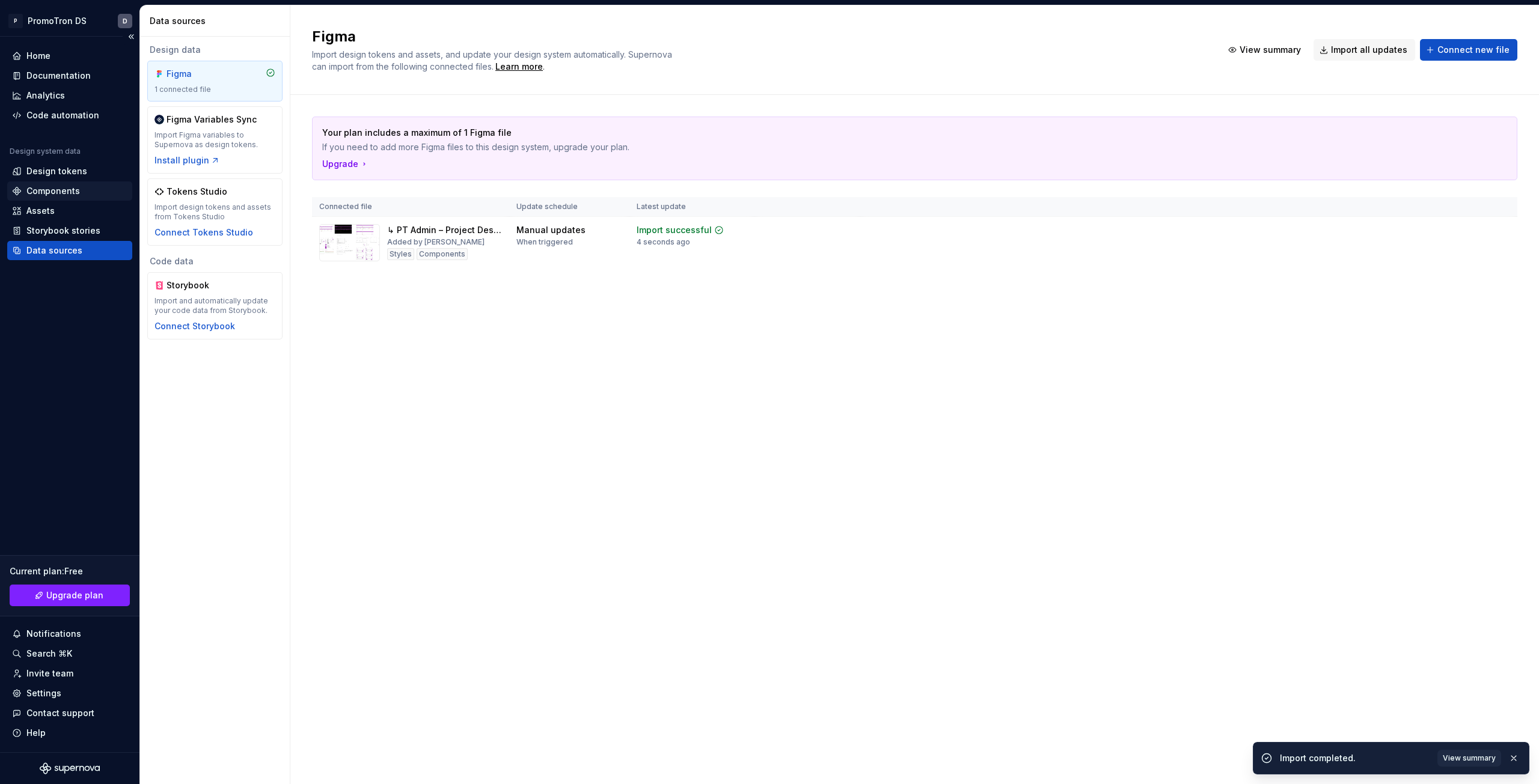
click at [67, 191] on div "Components" at bounding box center [53, 191] width 54 height 12
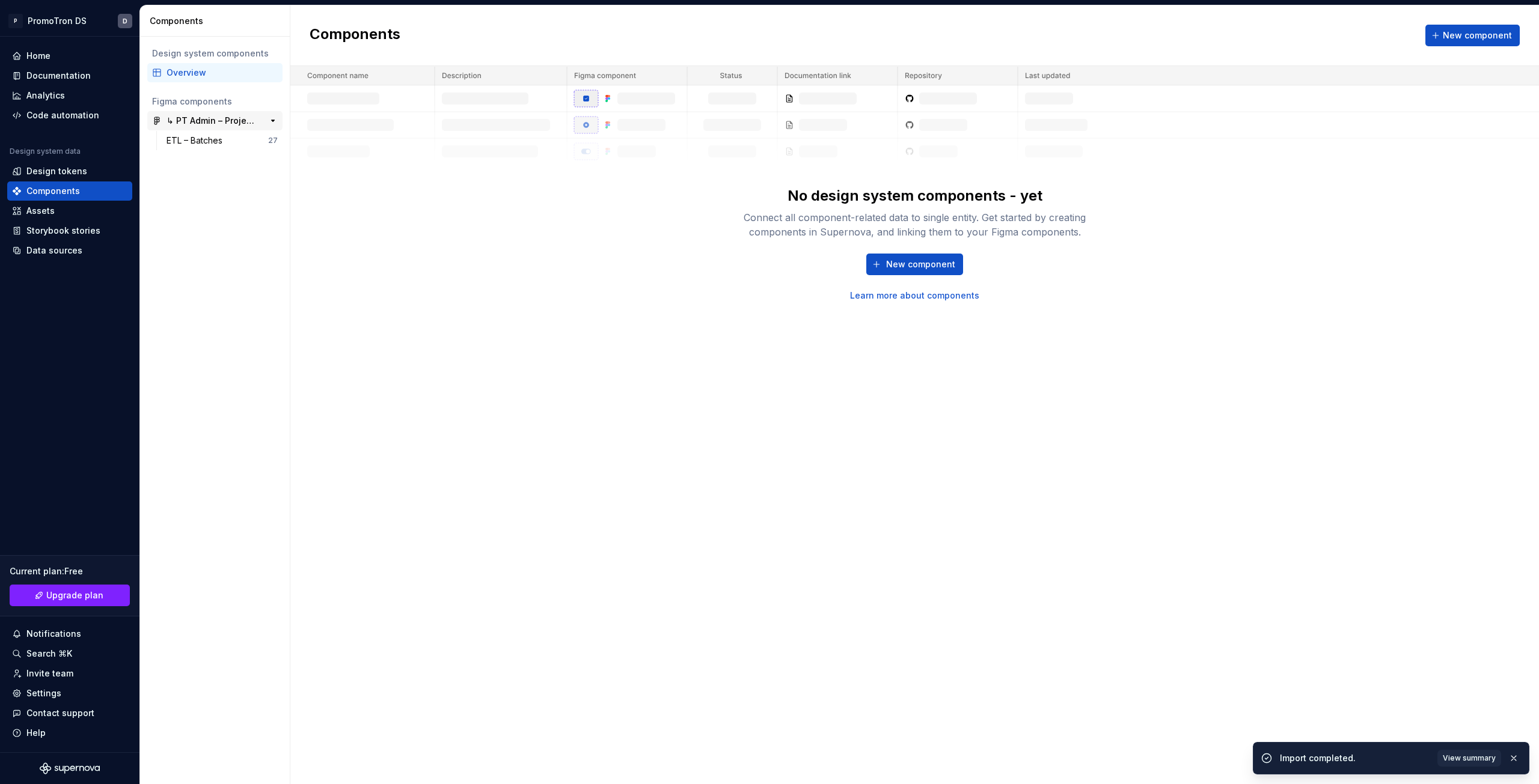
click at [209, 117] on div "↳ PT Admin – Project Design" at bounding box center [211, 120] width 90 height 12
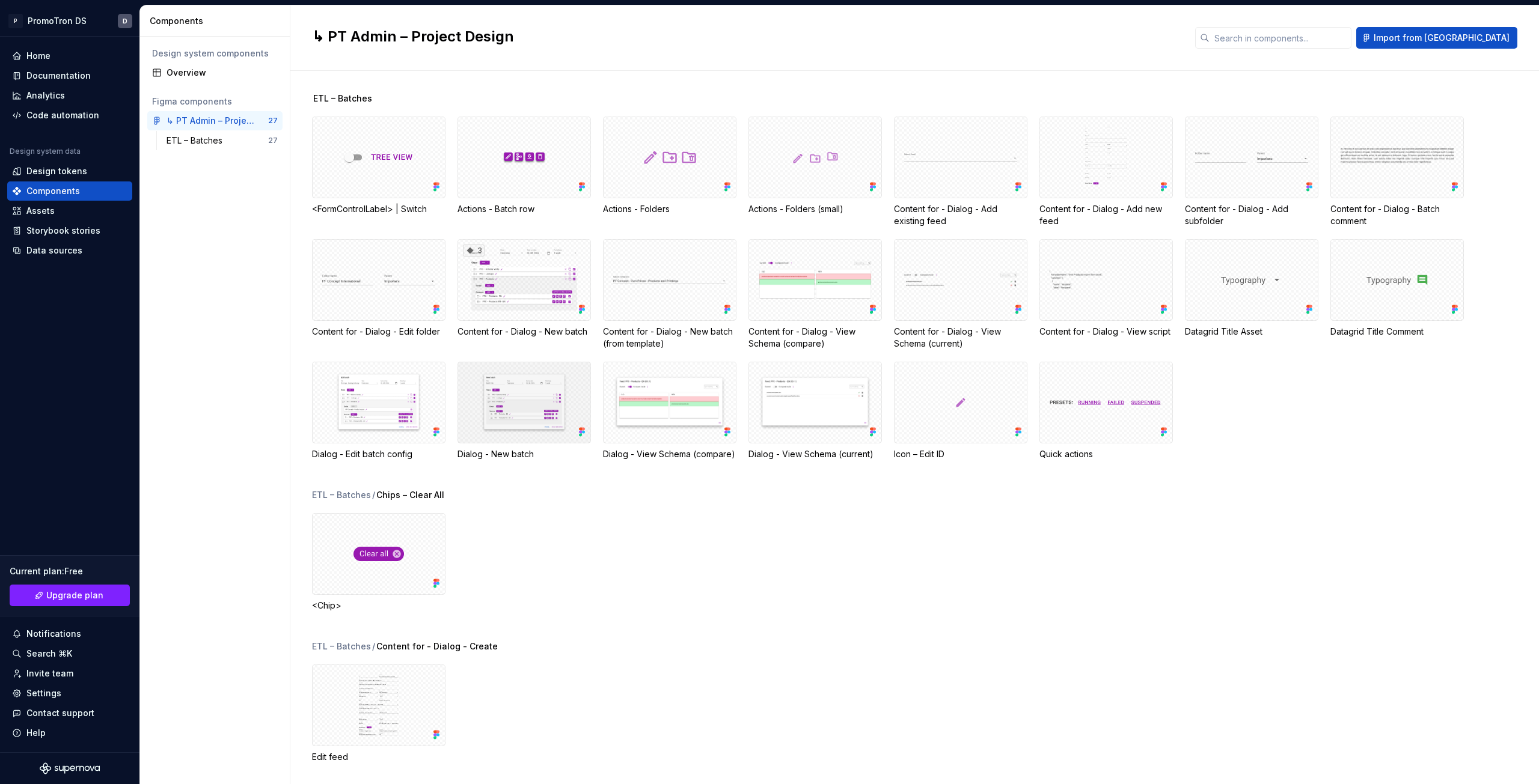
click at [521, 388] on div at bounding box center [524, 402] width 133 height 82
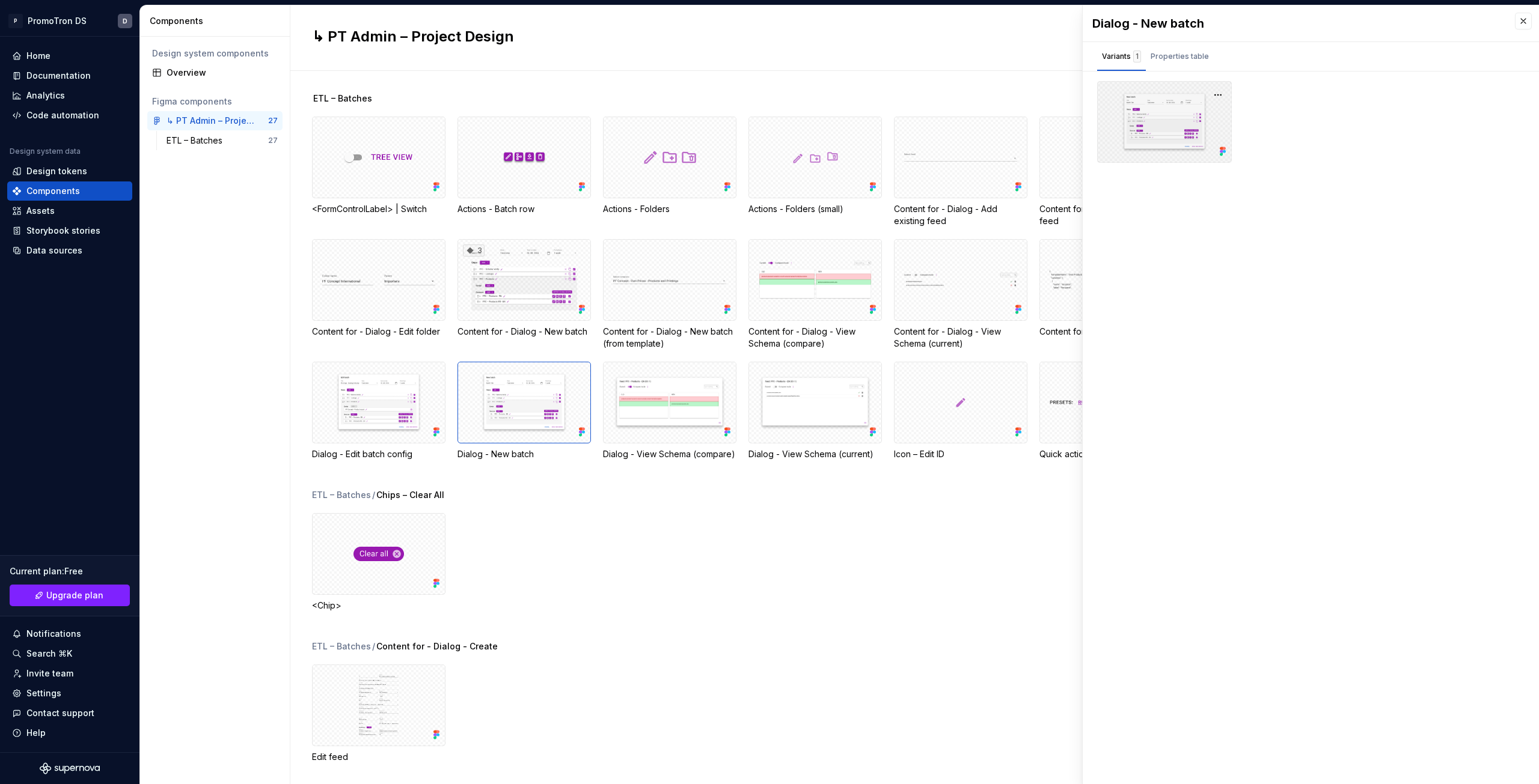
click at [1148, 113] on div at bounding box center [1165, 122] width 135 height 82
click at [529, 398] on div at bounding box center [524, 402] width 133 height 82
click at [1152, 110] on div at bounding box center [1165, 122] width 135 height 82
click at [644, 417] on div at bounding box center [670, 402] width 133 height 82
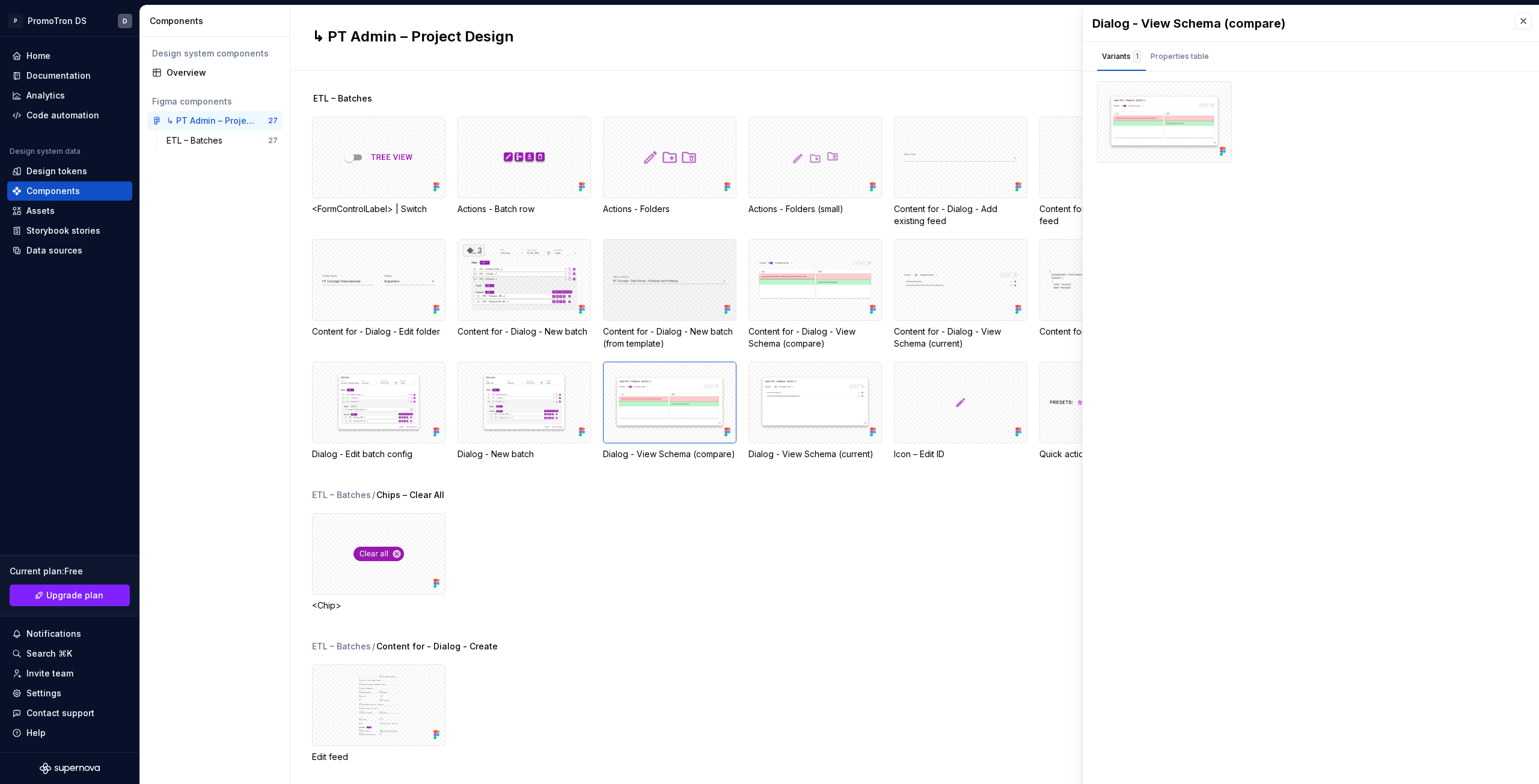
click at [658, 273] on div at bounding box center [670, 280] width 133 height 82
click at [513, 279] on div "3" at bounding box center [524, 280] width 133 height 82
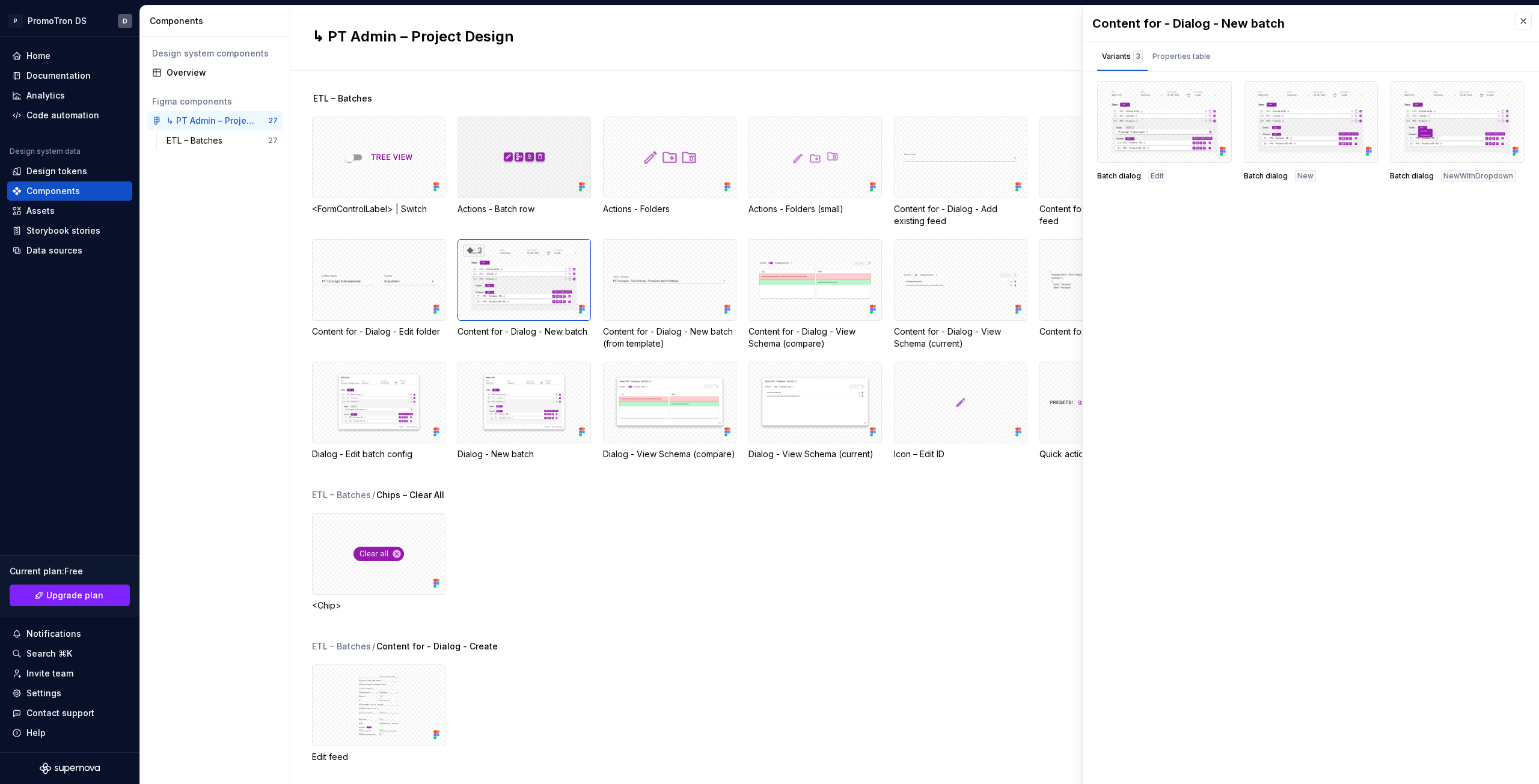
click at [526, 170] on div at bounding box center [524, 157] width 133 height 82
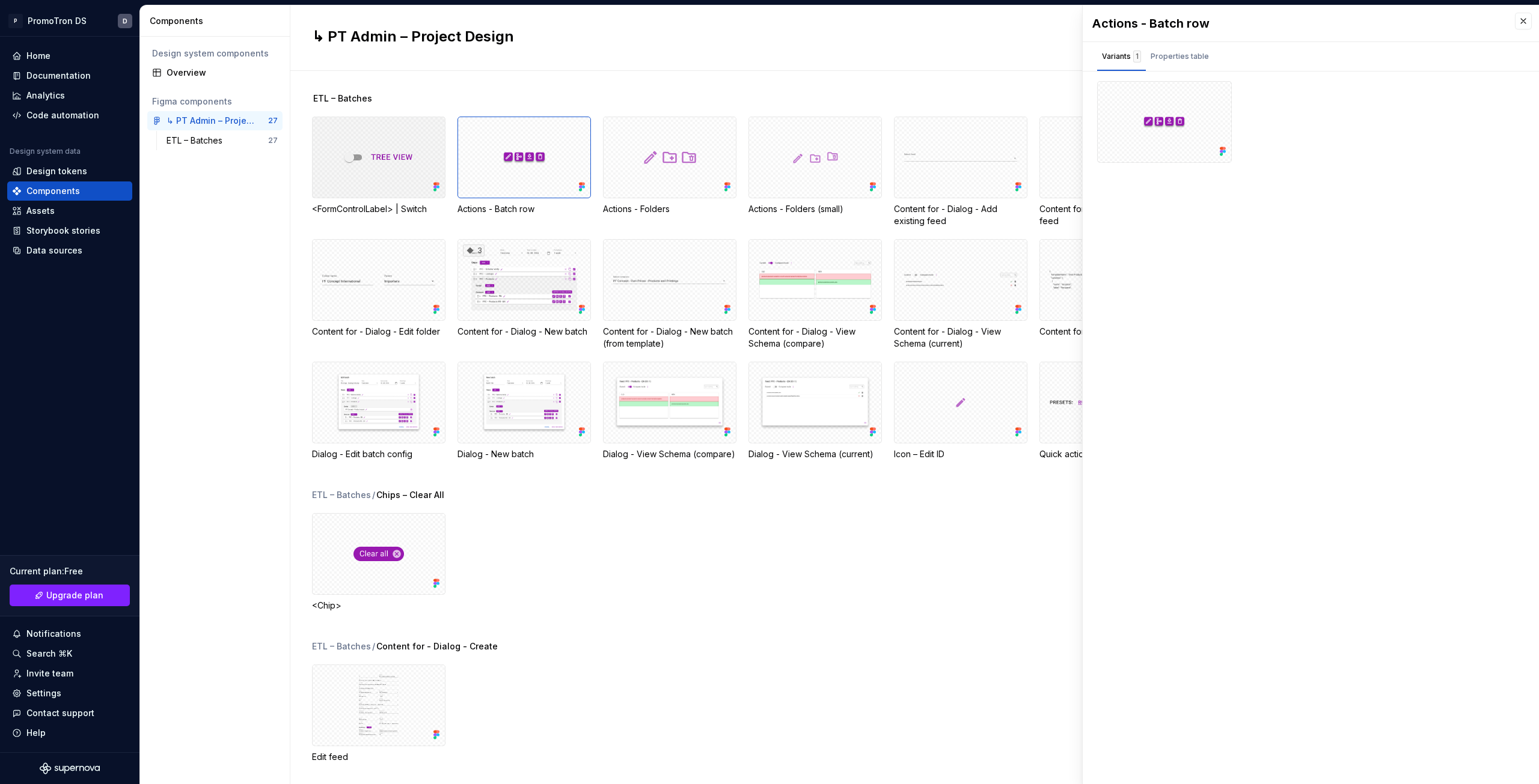
click at [384, 166] on div at bounding box center [379, 157] width 133 height 82
click at [370, 286] on div at bounding box center [379, 280] width 133 height 82
click at [211, 144] on div "ETL – Batches" at bounding box center [196, 140] width 60 height 12
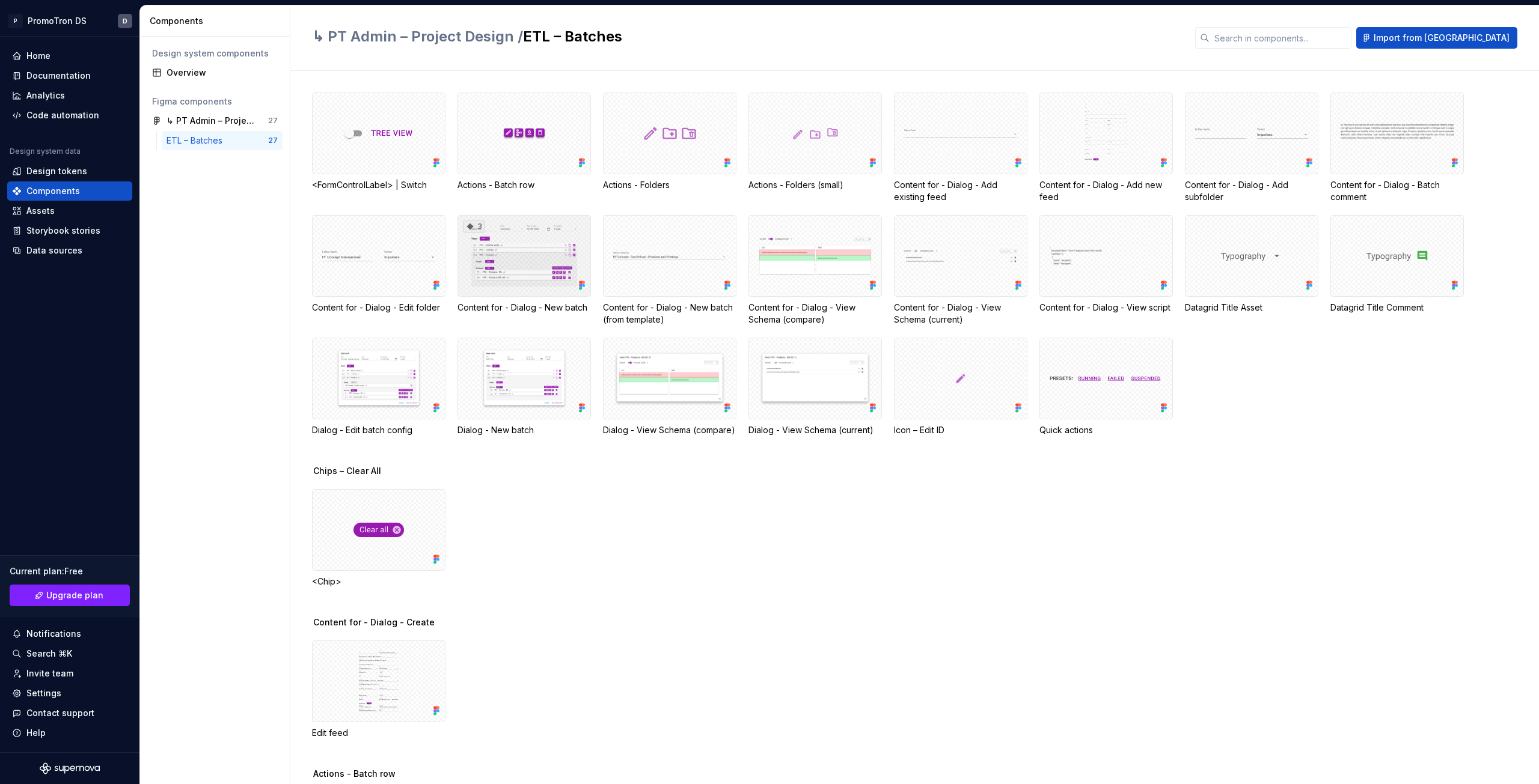
click at [535, 250] on div "3" at bounding box center [524, 256] width 133 height 82
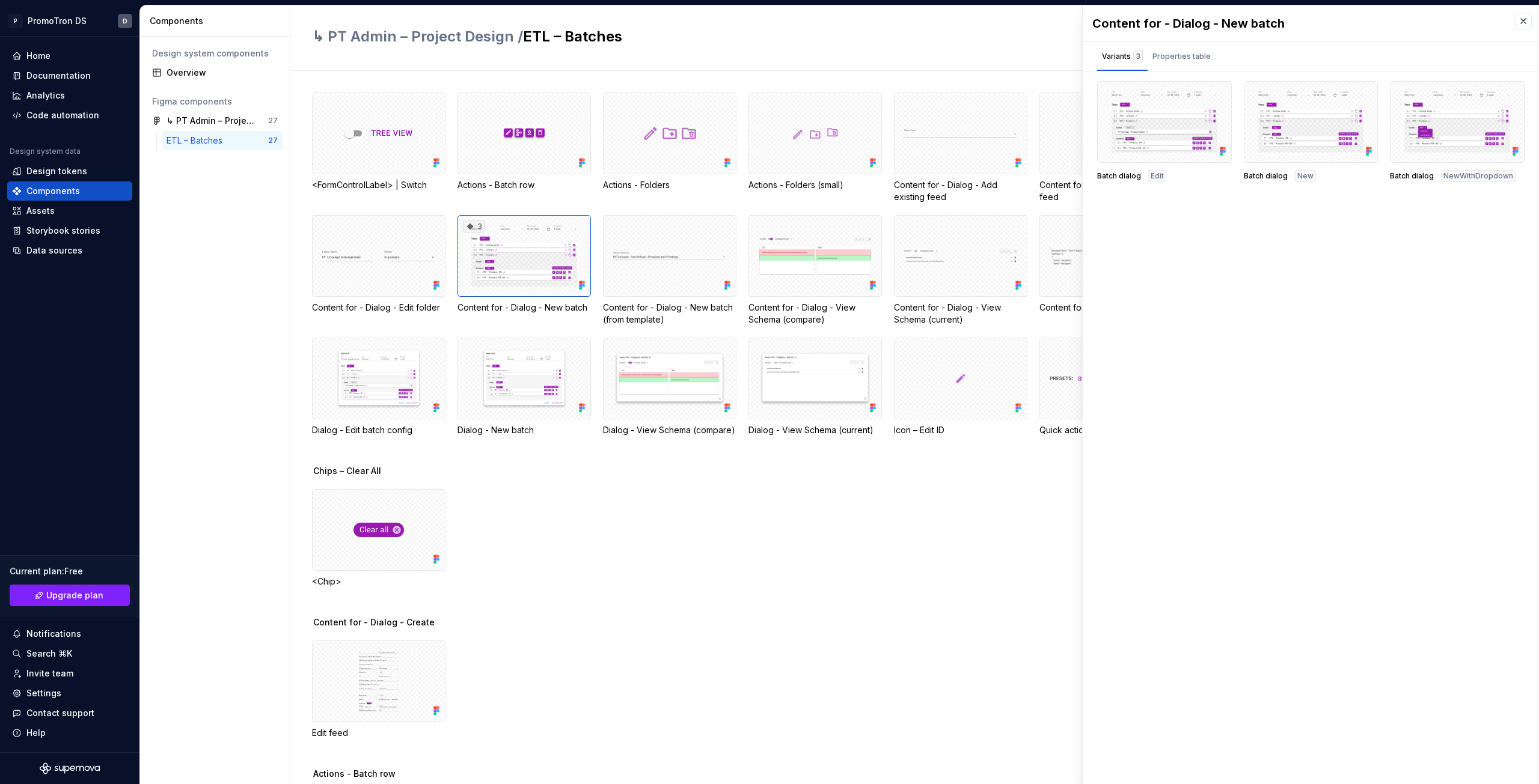
click at [1154, 174] on span "Edit" at bounding box center [1157, 176] width 13 height 9
click at [1167, 117] on div at bounding box center [1165, 122] width 135 height 82
click at [71, 163] on div "Design tokens" at bounding box center [70, 171] width 125 height 19
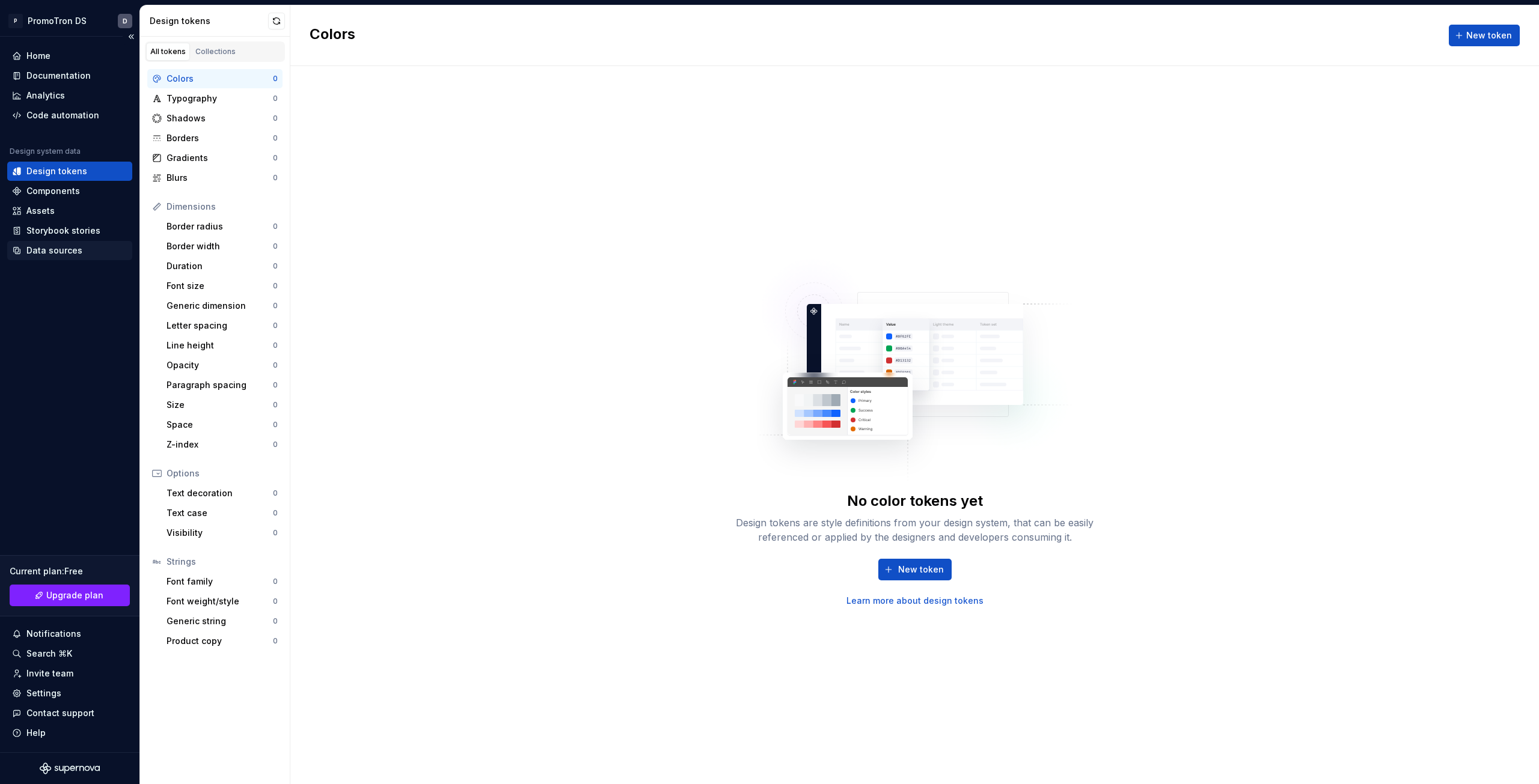
click at [46, 250] on div "Data sources" at bounding box center [54, 250] width 56 height 12
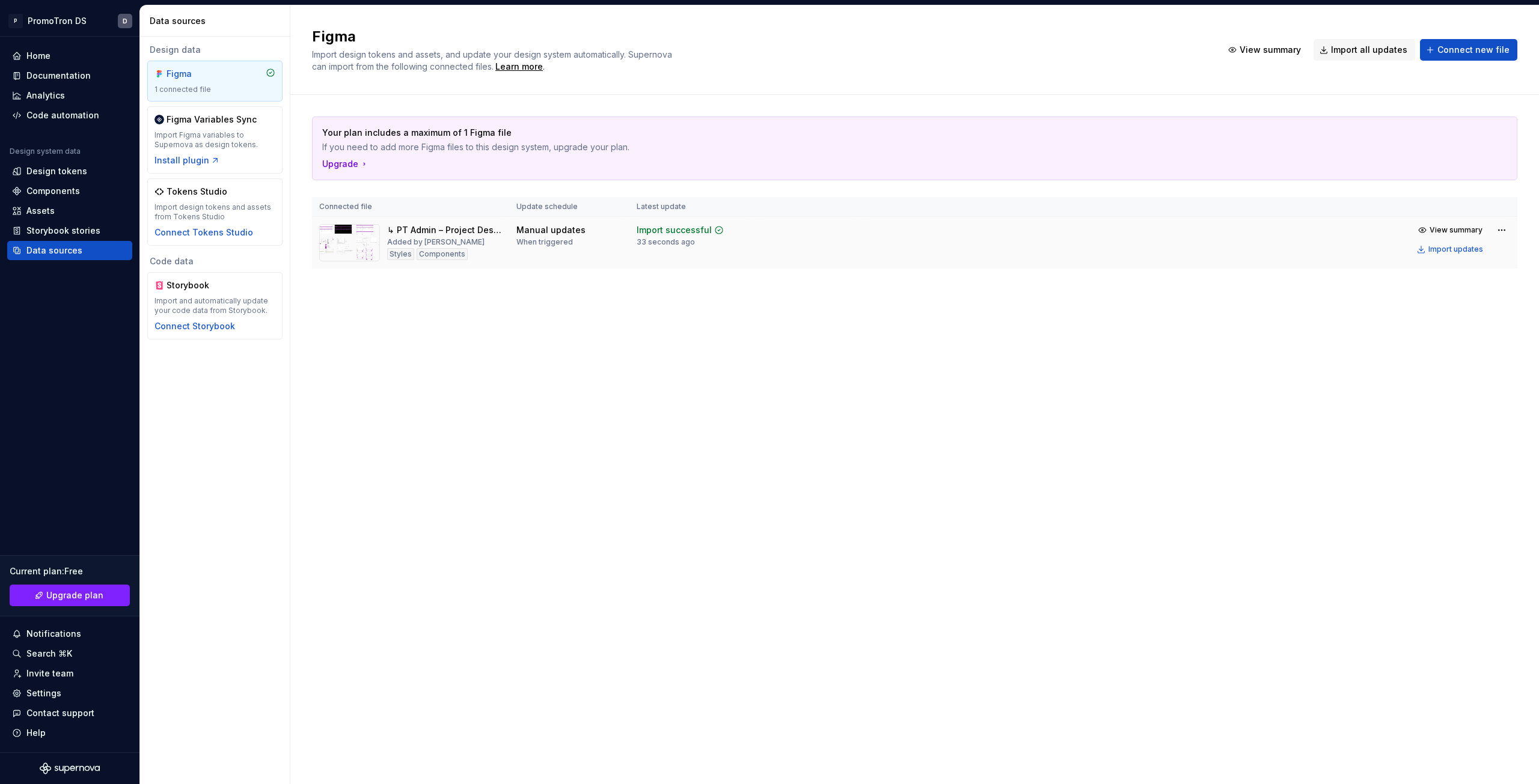
click at [403, 256] on div "Styles" at bounding box center [400, 254] width 27 height 12
click at [411, 229] on div "↳ PT Admin – Project Design" at bounding box center [445, 230] width 115 height 12
click at [529, 232] on div "Manual updates" at bounding box center [551, 230] width 69 height 12
click at [1448, 252] on div "Import updates" at bounding box center [1456, 249] width 55 height 9
click at [34, 207] on div "Assets" at bounding box center [40, 211] width 28 height 12
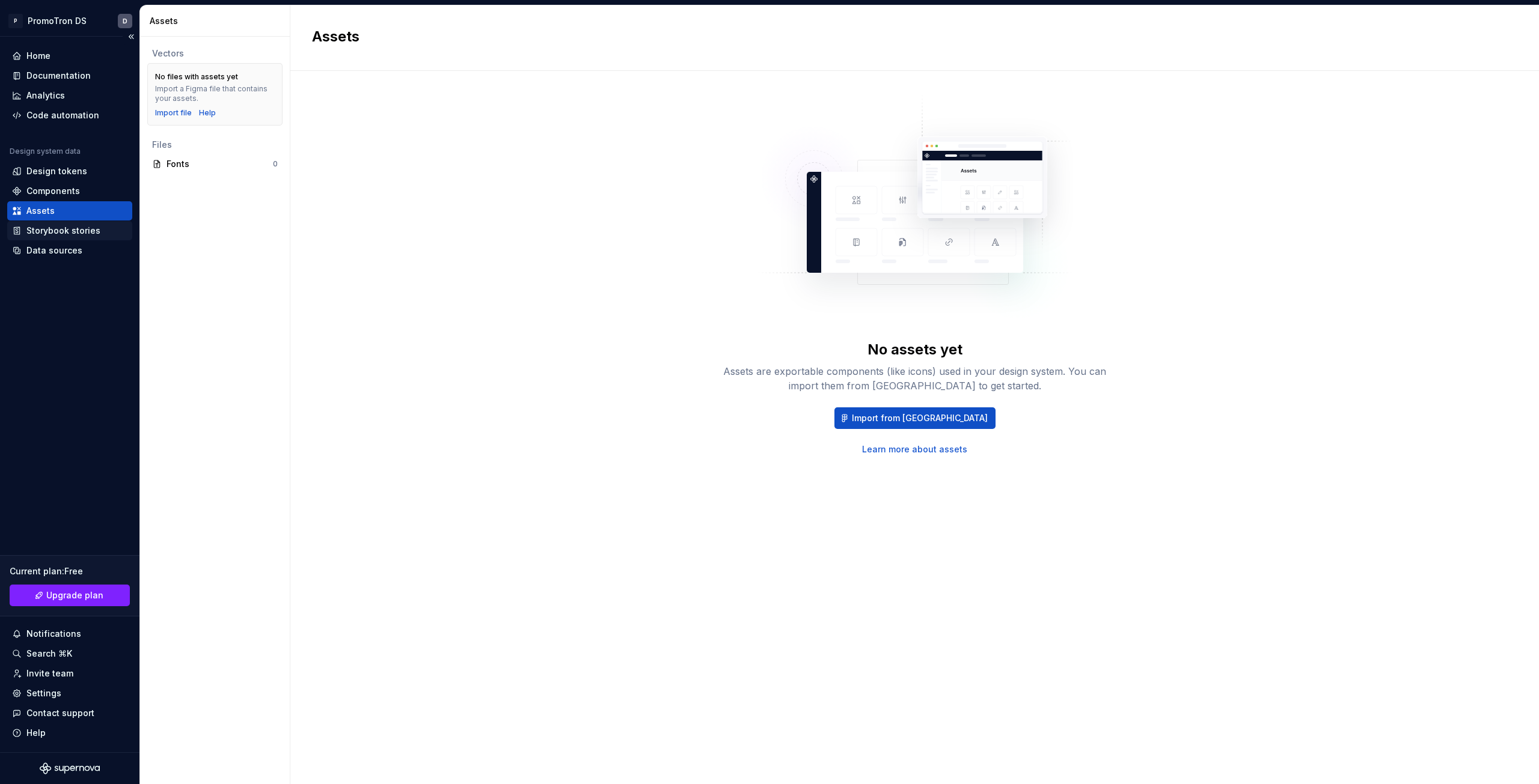
click at [48, 229] on div "Storybook stories" at bounding box center [63, 231] width 74 height 12
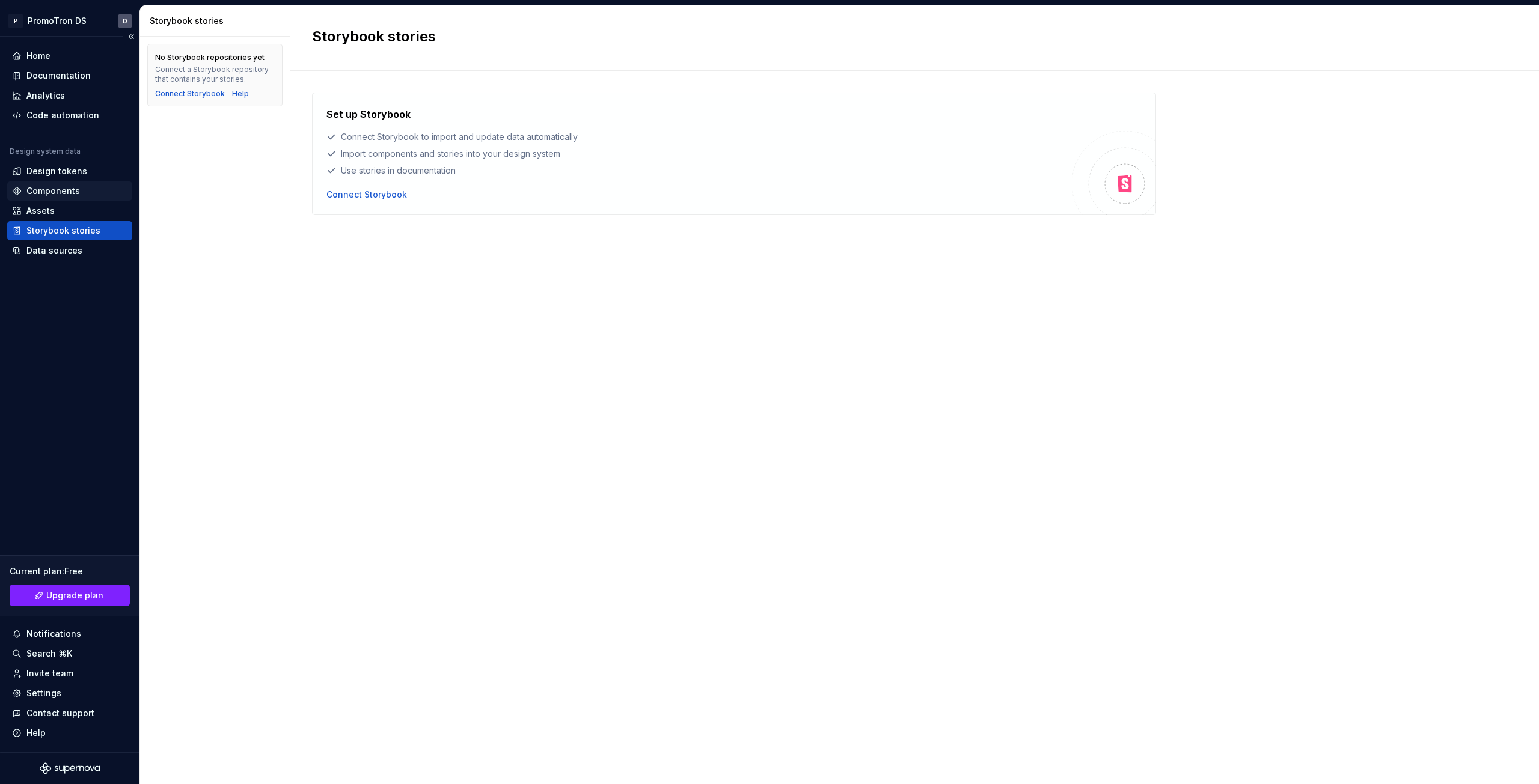
click at [63, 191] on div "Components" at bounding box center [53, 191] width 54 height 12
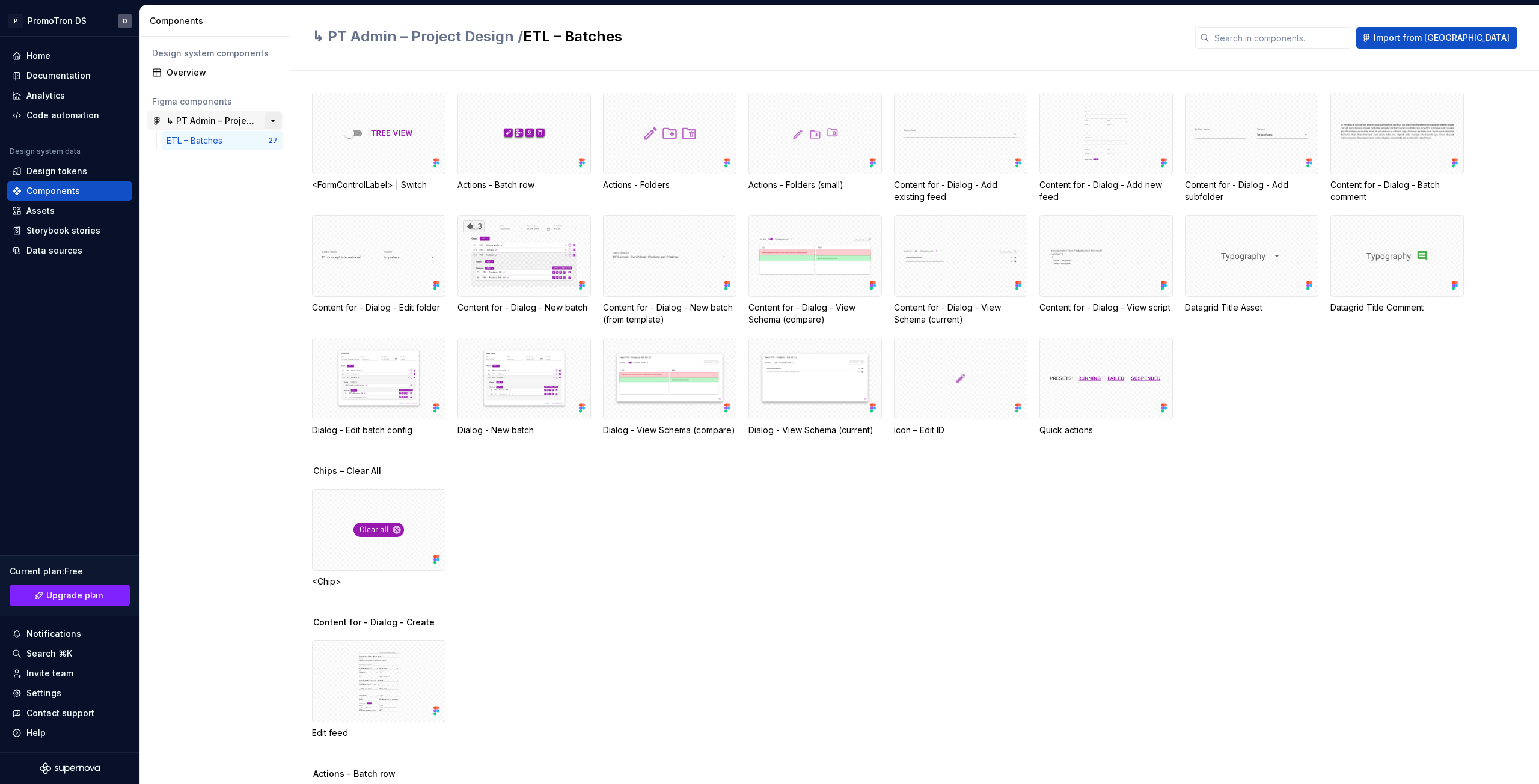
click at [277, 120] on button "button" at bounding box center [273, 120] width 17 height 17
drag, startPoint x: 276, startPoint y: 120, endPoint x: 270, endPoint y: 122, distance: 6.3
click at [276, 120] on button "button" at bounding box center [273, 120] width 17 height 17
click at [233, 122] on div "↳ PT Admin – Project Design" at bounding box center [211, 120] width 90 height 12
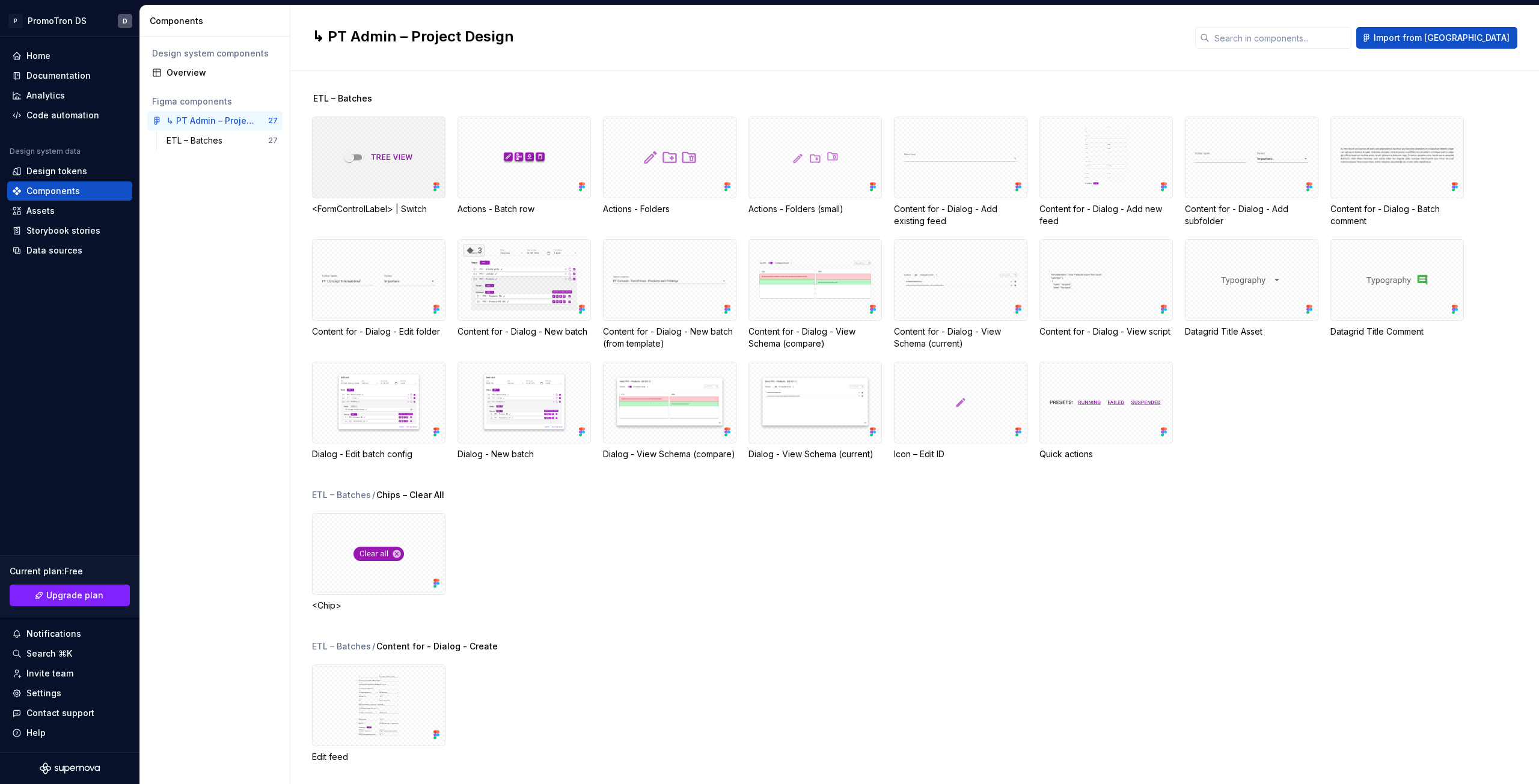
click at [397, 167] on div at bounding box center [379, 157] width 133 height 82
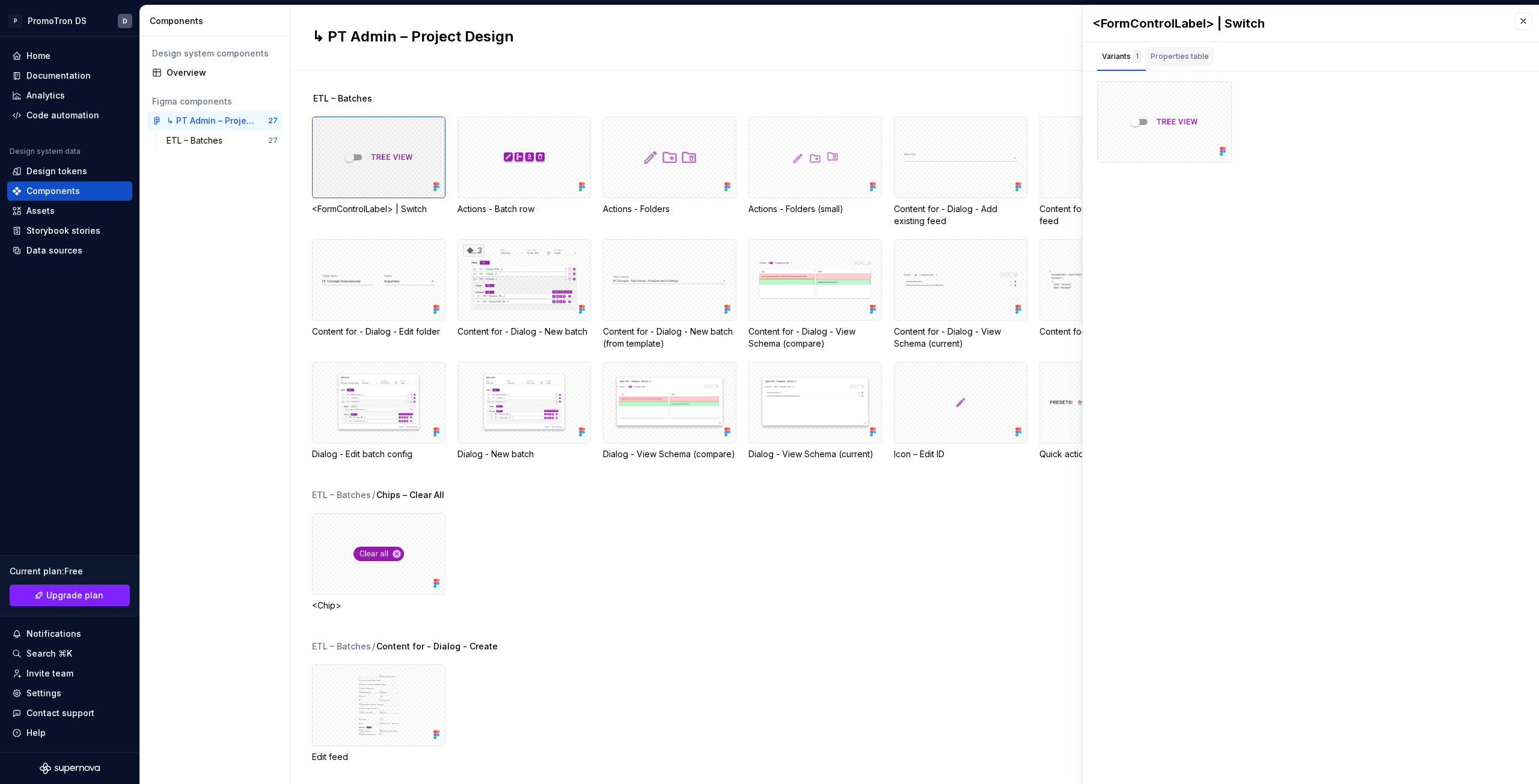
drag, startPoint x: 397, startPoint y: 167, endPoint x: 1148, endPoint y: 59, distance: 758.7
click at [1148, 59] on div "Properties table" at bounding box center [1180, 56] width 68 height 19
click at [1098, 52] on div "Variants 1" at bounding box center [1122, 56] width 49 height 19
click at [1168, 121] on div at bounding box center [1165, 122] width 135 height 82
click at [1217, 97] on button "button" at bounding box center [1218, 95] width 17 height 17
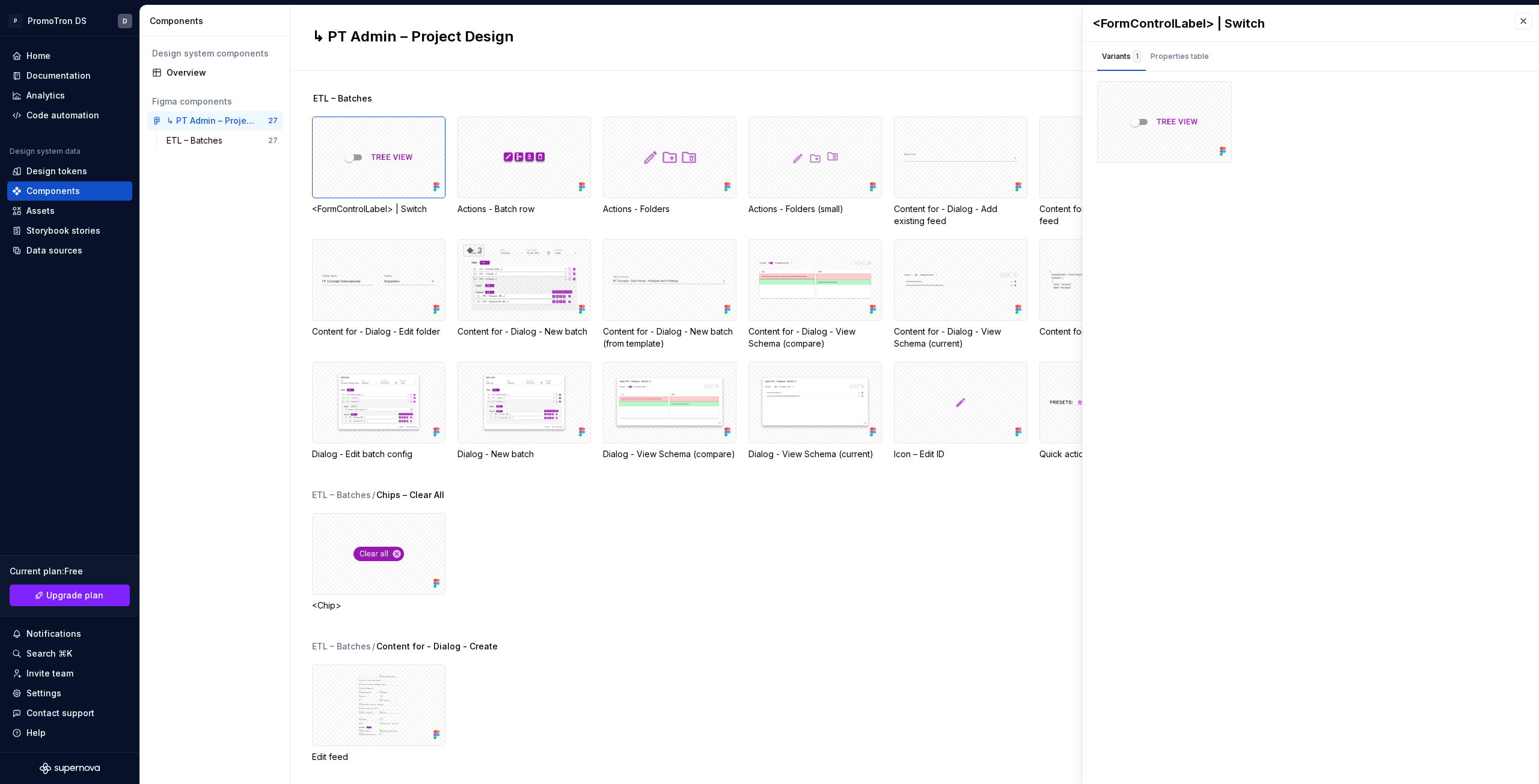
click at [854, 490] on div "ETL – Batches / Chips – Clear All" at bounding box center [925, 495] width 1227 height 12
